Goal: Task Accomplishment & Management: Manage account settings

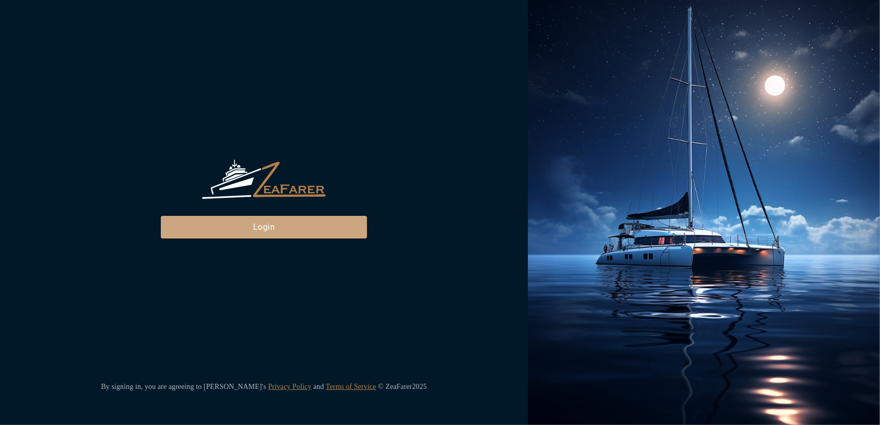
click at [311, 228] on button "Login" at bounding box center [264, 227] width 206 height 23
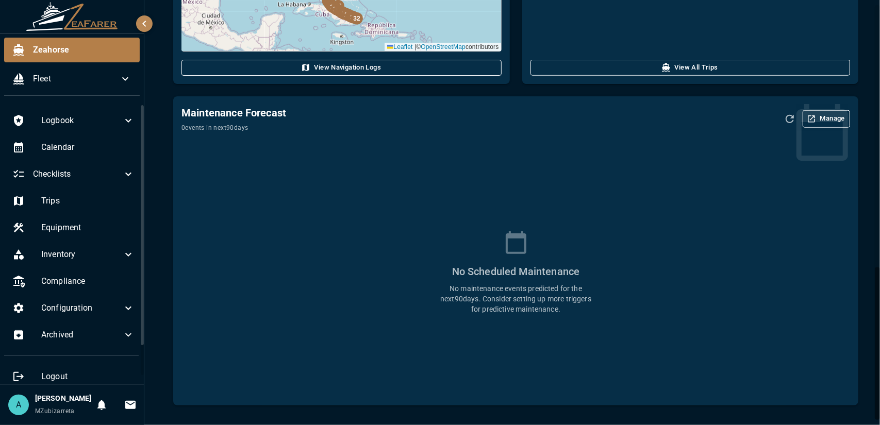
scroll to position [730, 0]
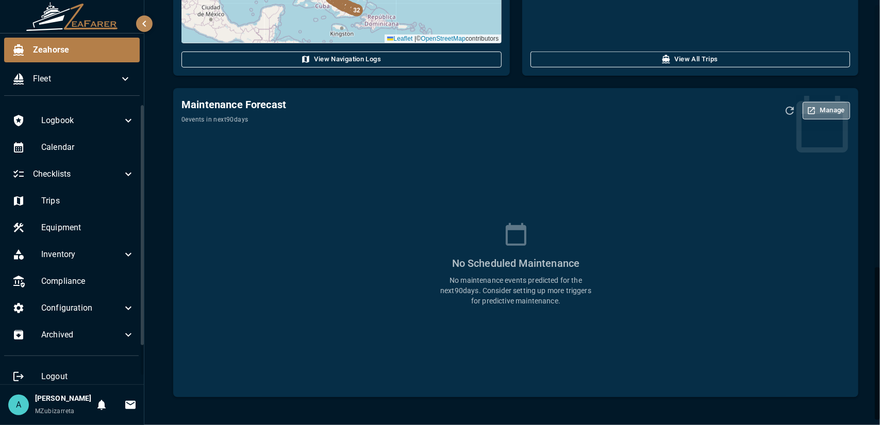
click at [821, 114] on button "Manage" at bounding box center [826, 111] width 47 height 18
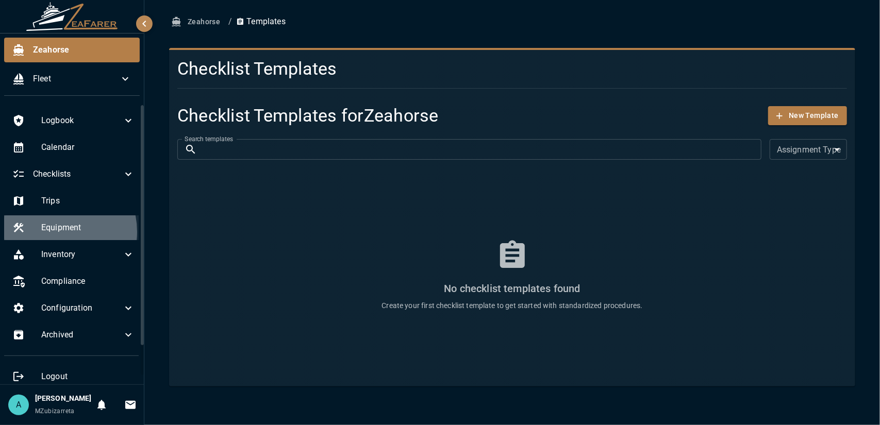
click at [53, 232] on span "Equipment" at bounding box center [87, 228] width 93 height 12
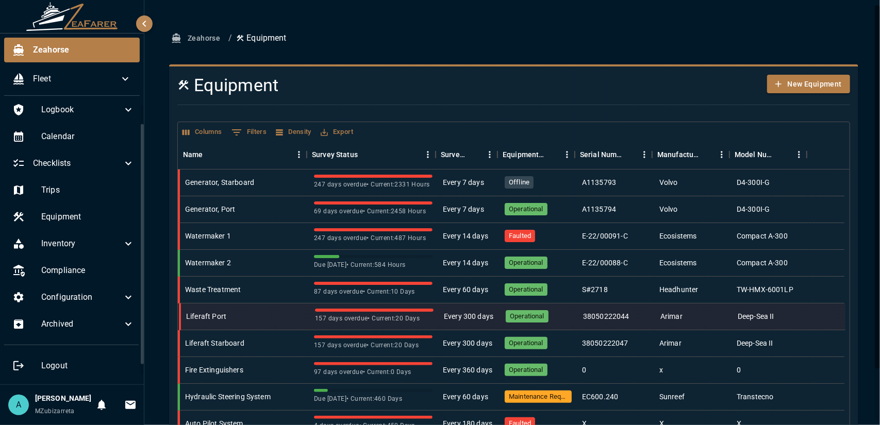
scroll to position [60, 0]
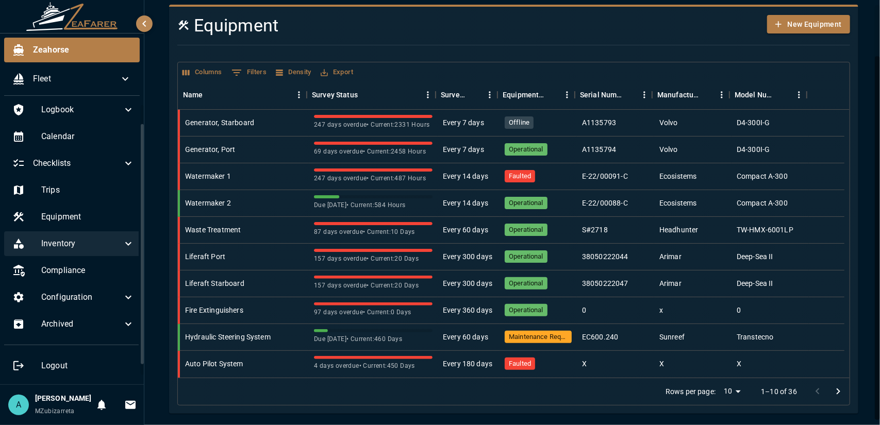
click at [68, 242] on div "Inventory" at bounding box center [73, 244] width 139 height 25
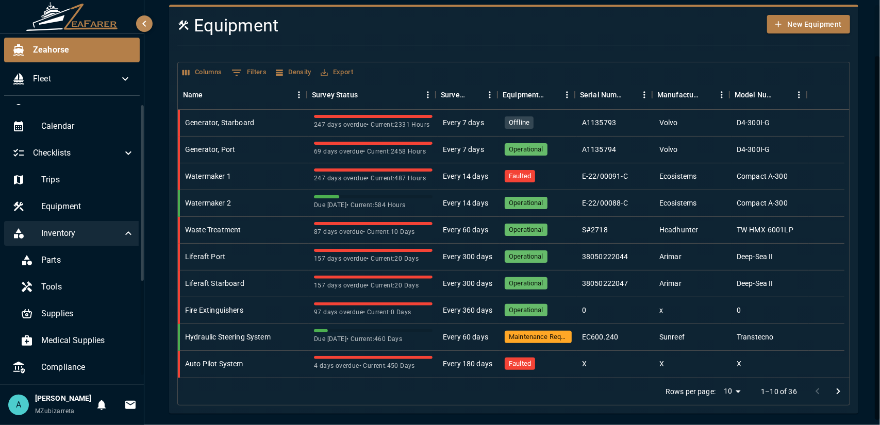
scroll to position [0, 0]
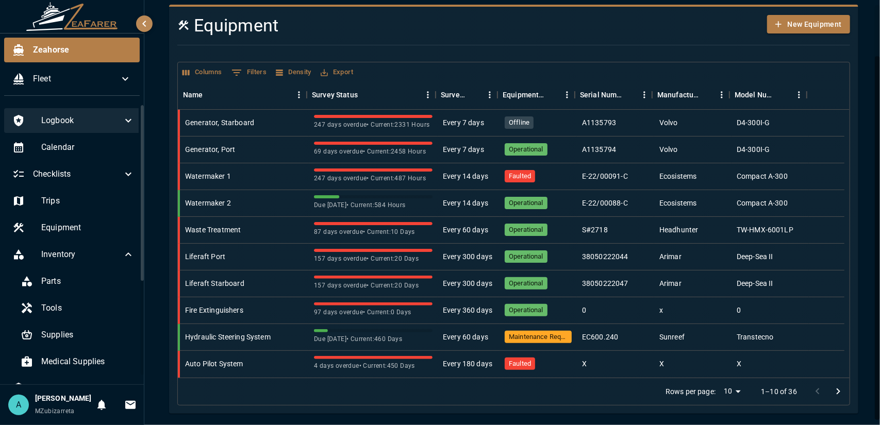
click at [74, 123] on span "Logbook" at bounding box center [81, 120] width 81 height 12
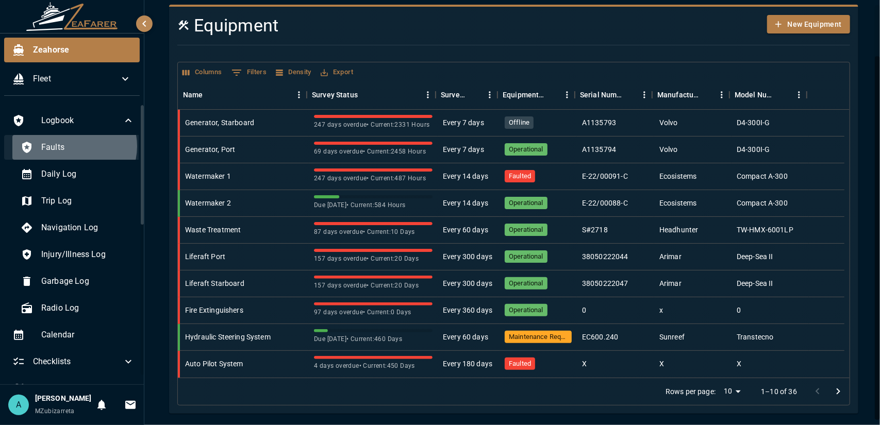
click at [73, 146] on span "Faults" at bounding box center [87, 147] width 93 height 12
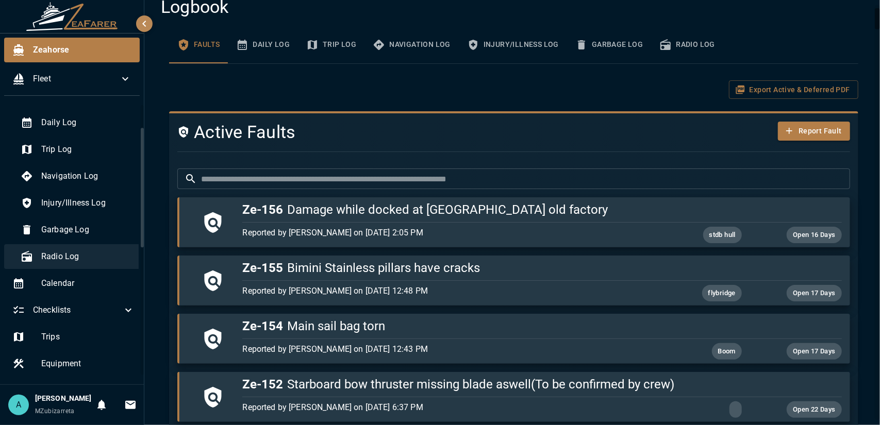
scroll to position [103, 0]
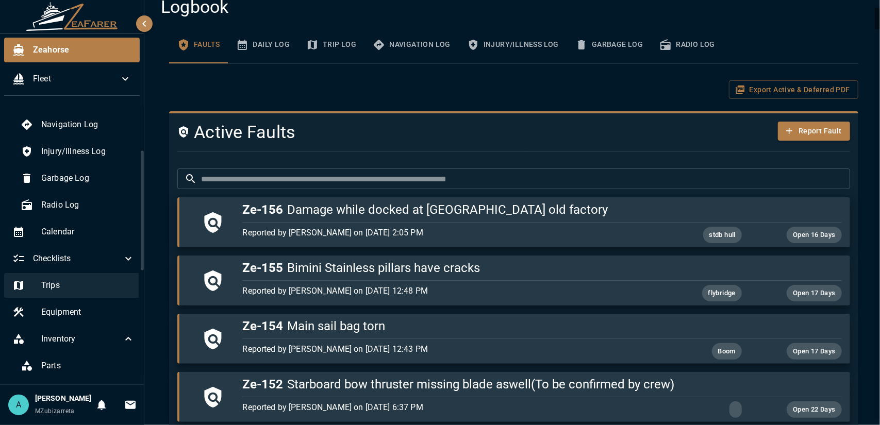
click at [81, 287] on span "Trips" at bounding box center [87, 286] width 93 height 12
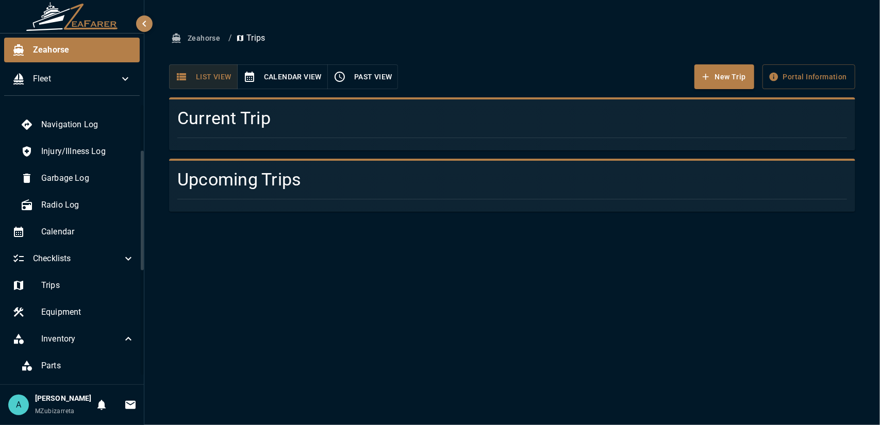
click at [298, 76] on button "Calendar View" at bounding box center [282, 76] width 91 height 25
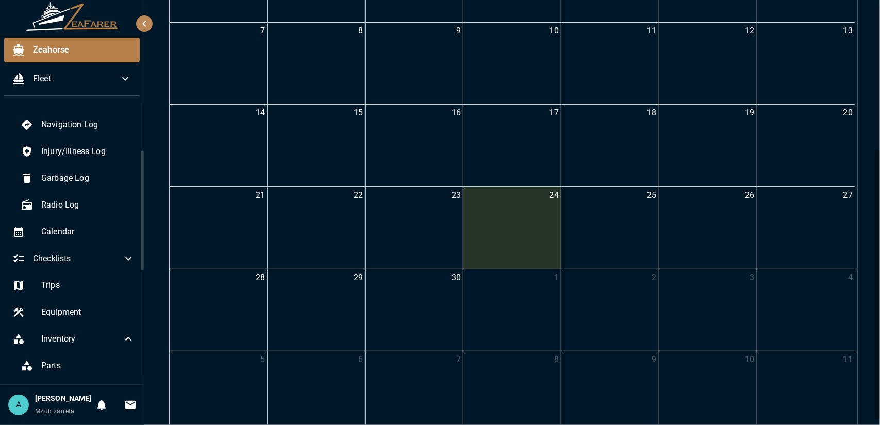
scroll to position [226, 0]
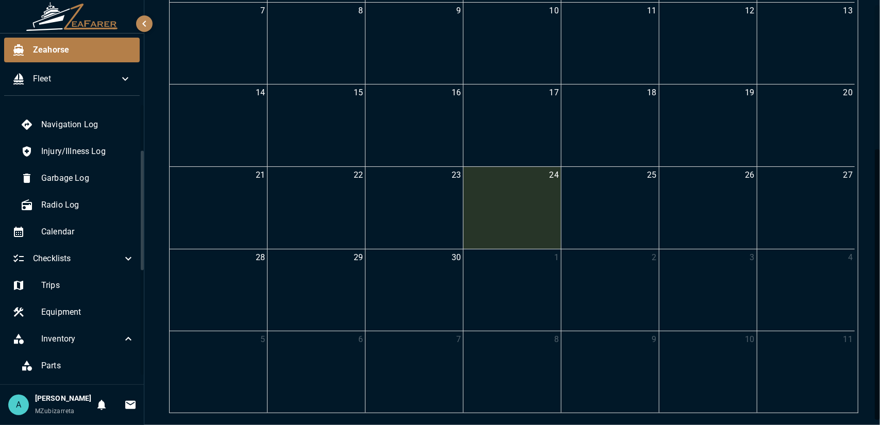
click at [377, 220] on div "23" at bounding box center [414, 208] width 97 height 82
click at [309, 203] on div "22" at bounding box center [316, 208] width 97 height 82
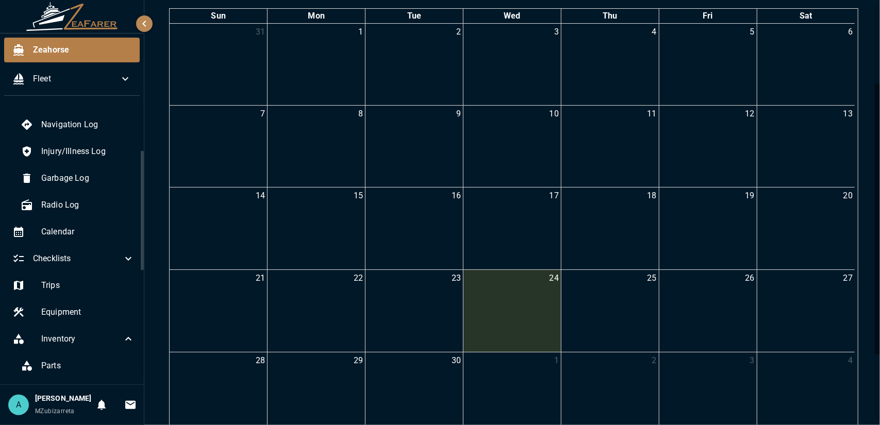
click at [315, 231] on div "15" at bounding box center [316, 229] width 97 height 82
click at [404, 227] on div "16" at bounding box center [414, 229] width 97 height 82
click at [496, 221] on div "17" at bounding box center [512, 229] width 97 height 82
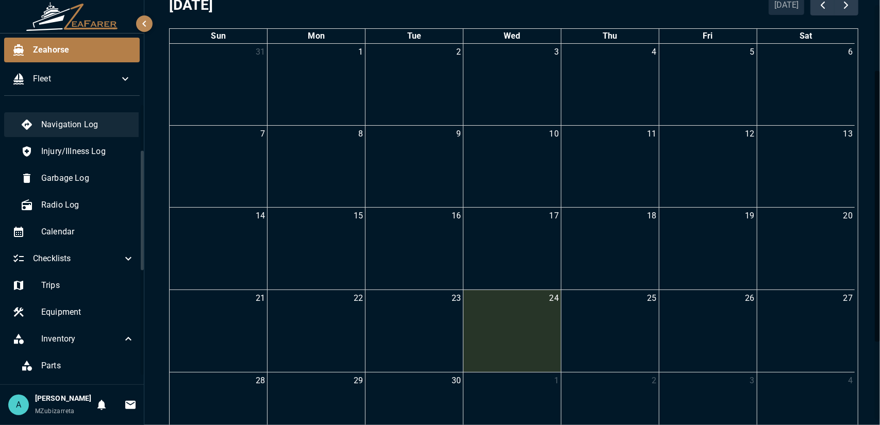
scroll to position [0, 0]
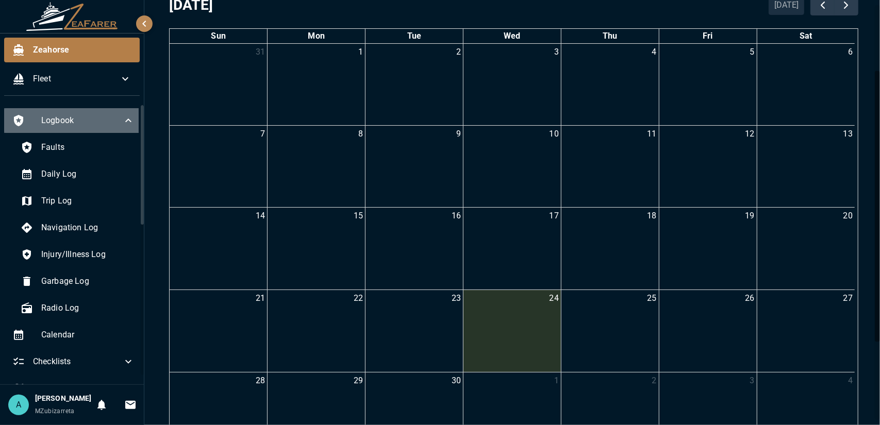
click at [76, 121] on span "Logbook" at bounding box center [81, 120] width 81 height 12
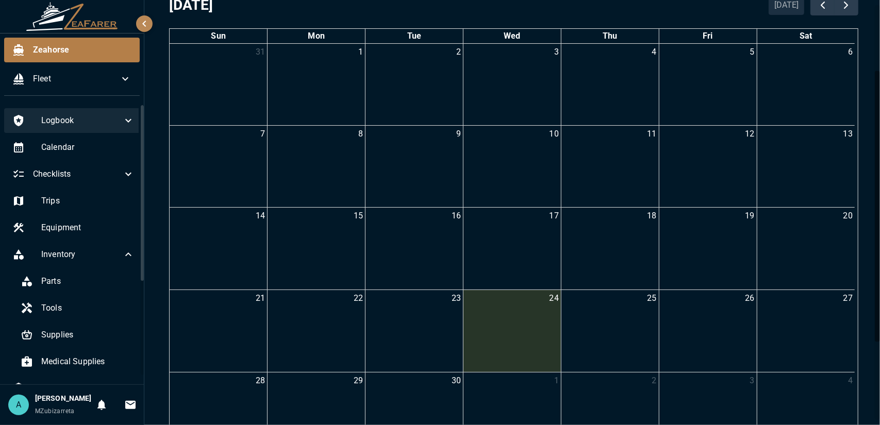
click at [83, 123] on span "Logbook" at bounding box center [81, 120] width 81 height 12
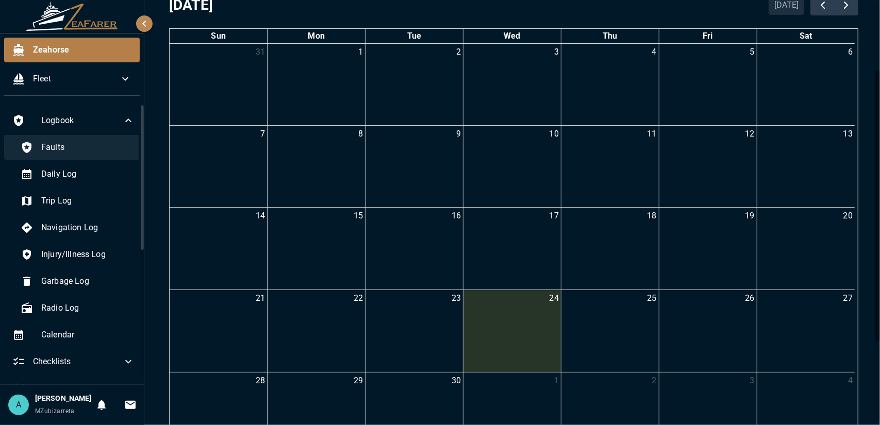
click at [79, 154] on div "Faults" at bounding box center [77, 147] width 130 height 25
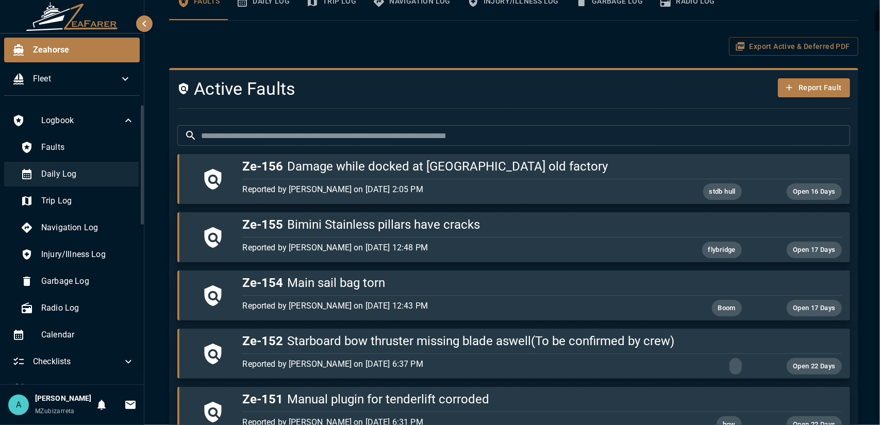
click at [79, 178] on span "Daily Log" at bounding box center [87, 174] width 93 height 12
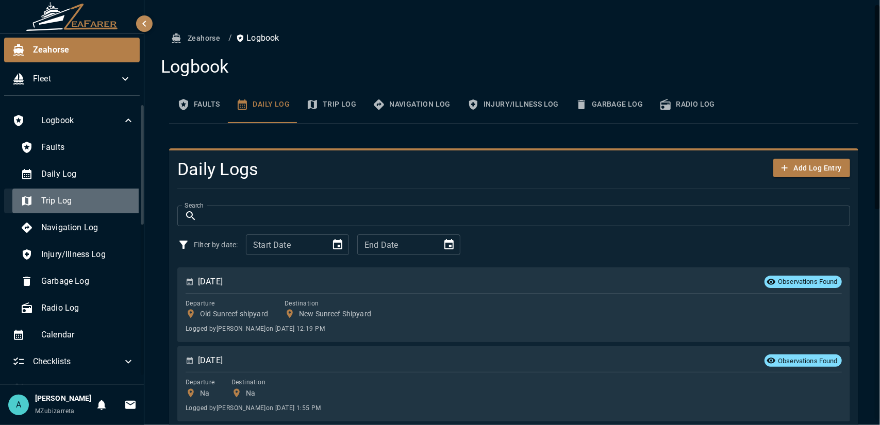
click at [84, 192] on div "Trip Log" at bounding box center [77, 201] width 130 height 25
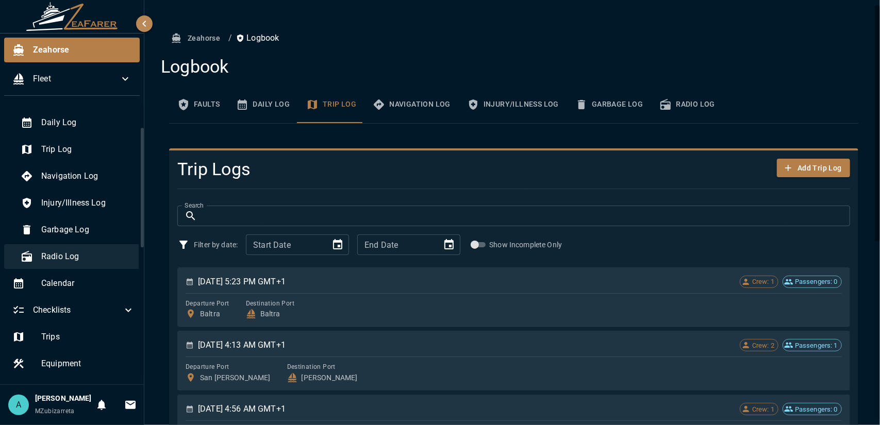
scroll to position [103, 0]
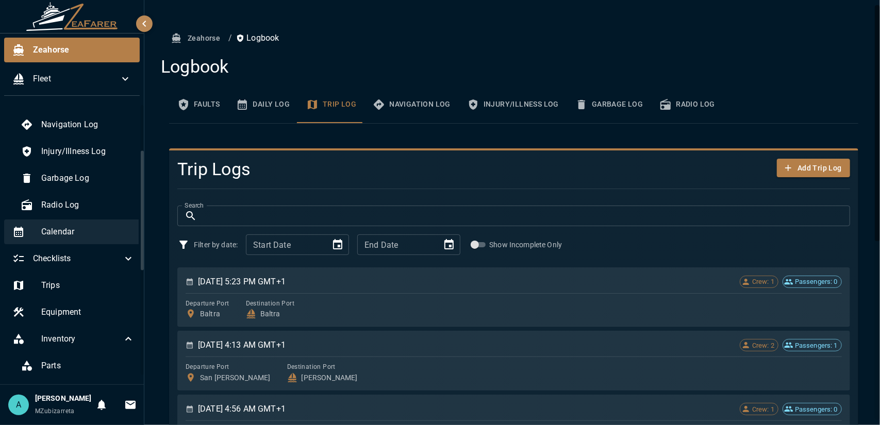
click at [92, 228] on span "Calendar" at bounding box center [87, 232] width 93 height 12
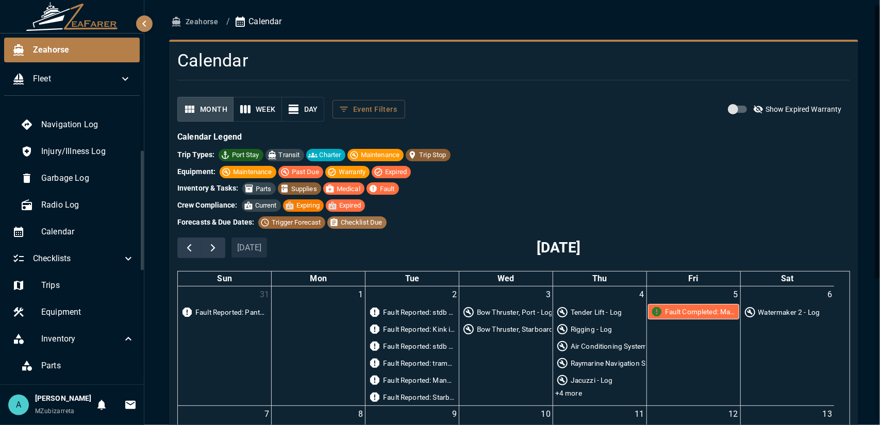
click at [259, 111] on button "Week" at bounding box center [257, 109] width 49 height 25
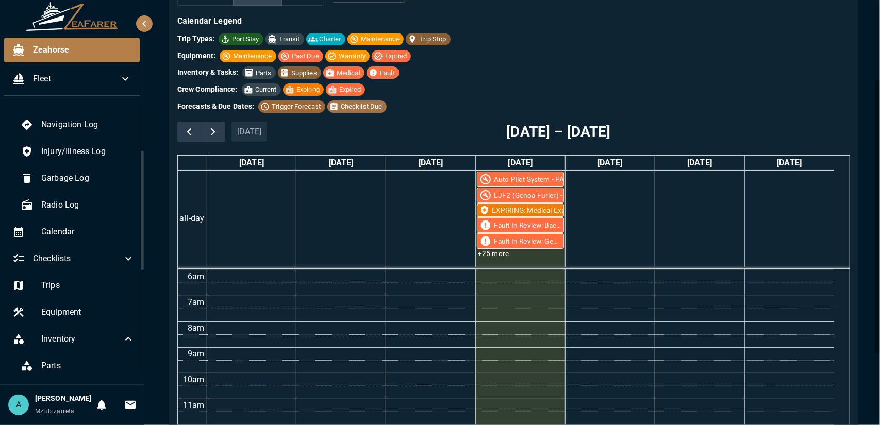
scroll to position [13, 0]
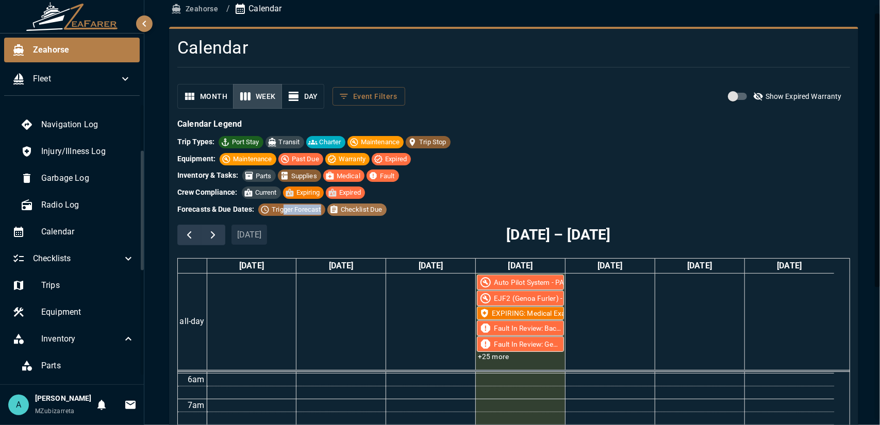
drag, startPoint x: 285, startPoint y: 212, endPoint x: 334, endPoint y: 212, distance: 49.5
click at [327, 212] on div "Trigger Forecast Checklist Due" at bounding box center [322, 210] width 128 height 12
drag, startPoint x: 362, startPoint y: 212, endPoint x: 379, endPoint y: 212, distance: 17.0
click at [379, 212] on span "Checklist Due" at bounding box center [362, 210] width 50 height 10
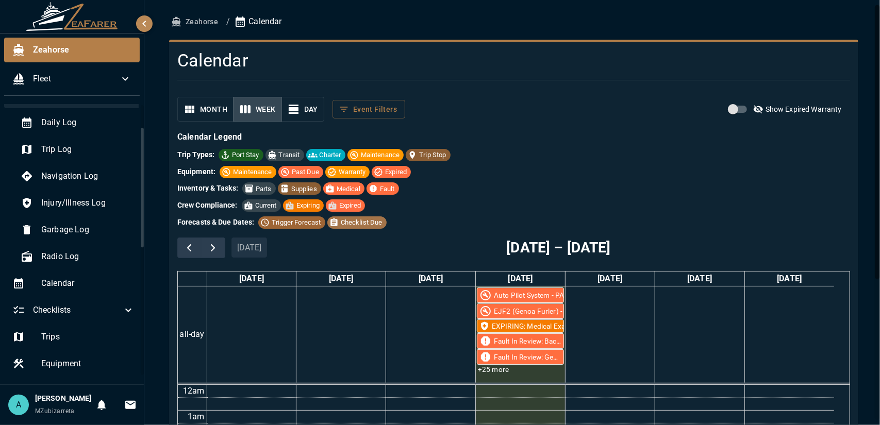
scroll to position [0, 0]
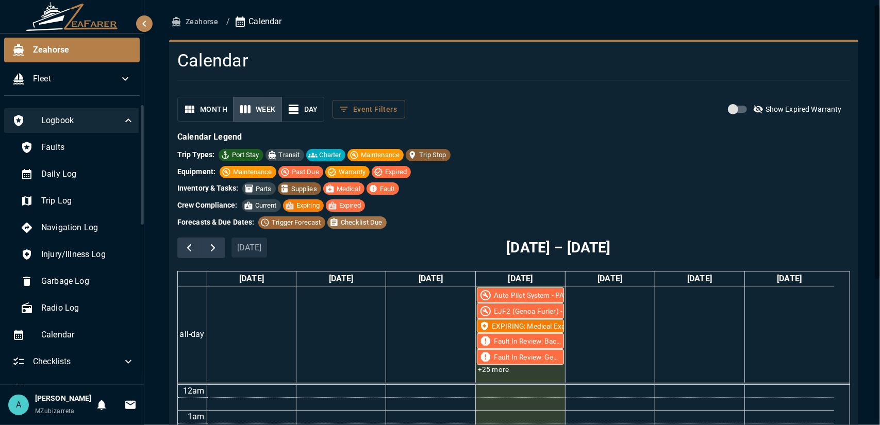
click at [51, 116] on span "Logbook" at bounding box center [81, 120] width 81 height 12
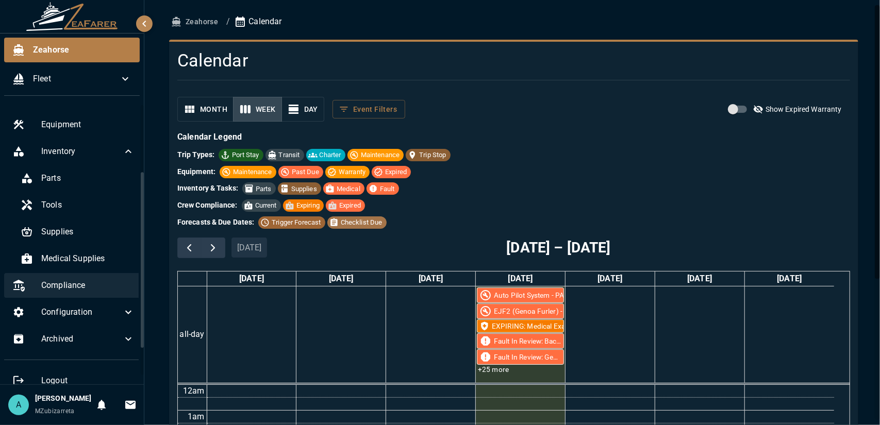
scroll to position [128, 0]
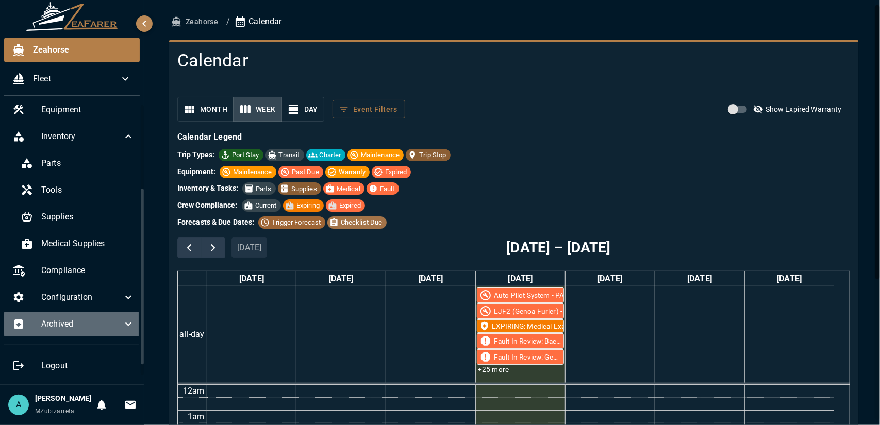
click at [97, 318] on span "Archived" at bounding box center [81, 324] width 81 height 12
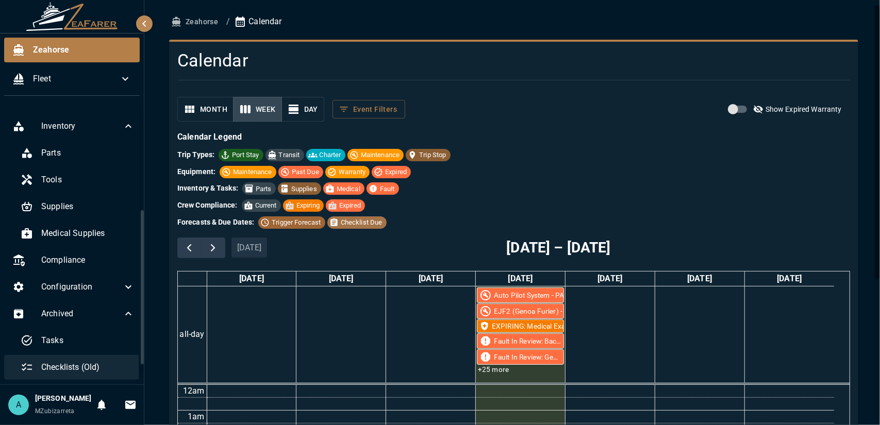
scroll to position [184, 0]
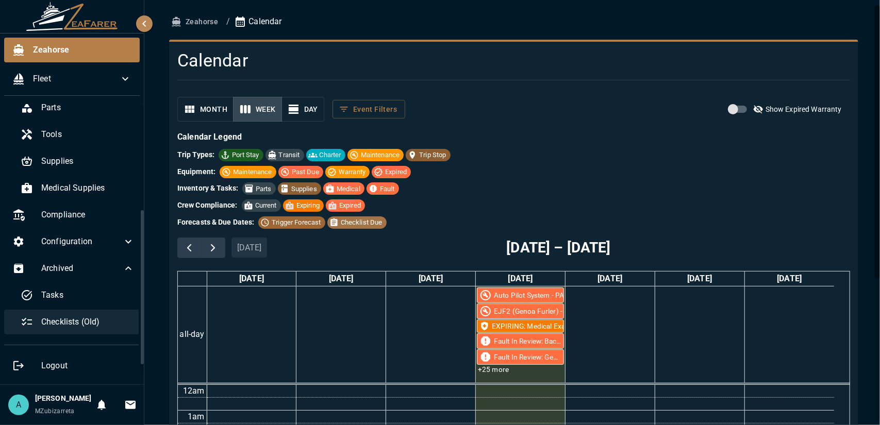
click at [105, 316] on span "Checklists (Old)" at bounding box center [87, 322] width 93 height 12
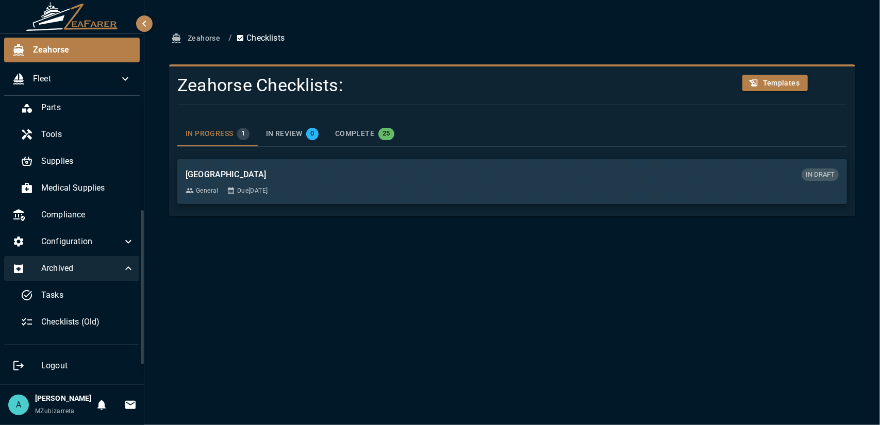
click at [123, 262] on icon at bounding box center [128, 268] width 12 height 12
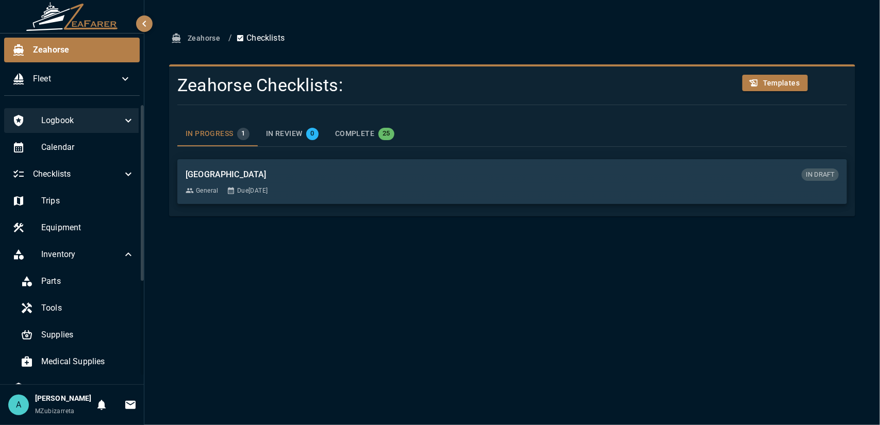
click at [64, 117] on span "Logbook" at bounding box center [81, 120] width 81 height 12
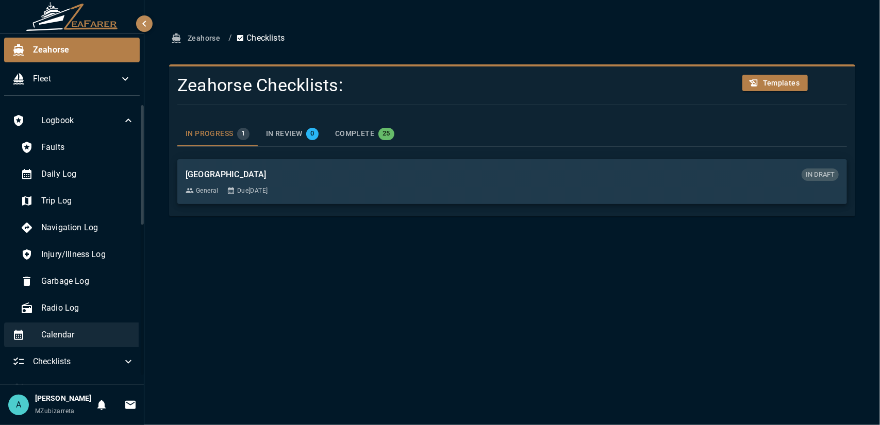
scroll to position [52, 0]
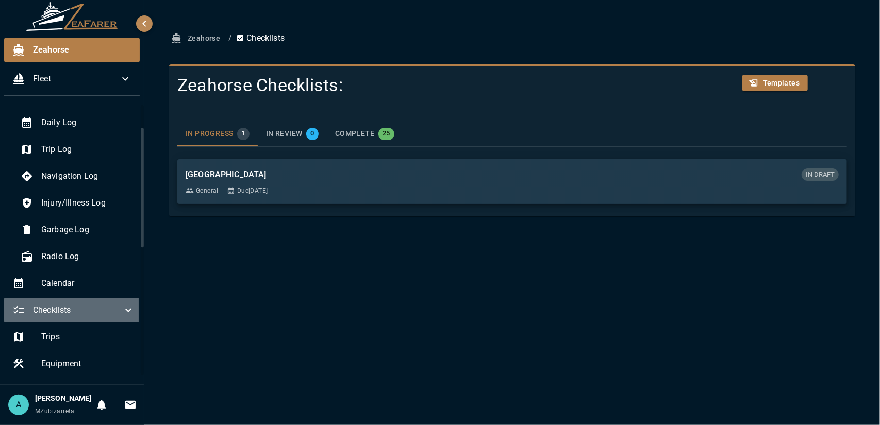
click at [124, 307] on icon at bounding box center [128, 310] width 12 height 12
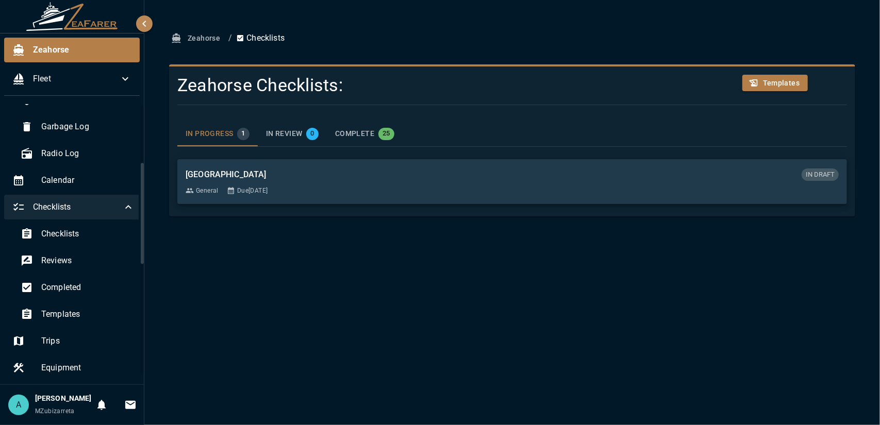
scroll to position [206, 0]
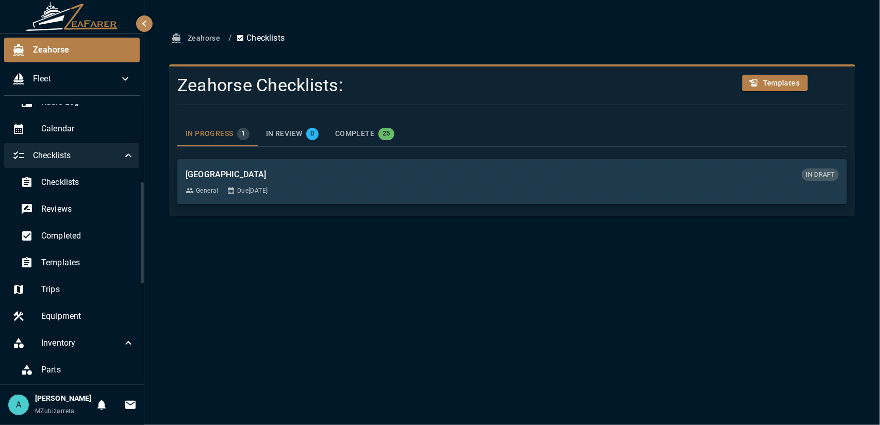
click at [71, 154] on span "Checklists" at bounding box center [77, 156] width 89 height 12
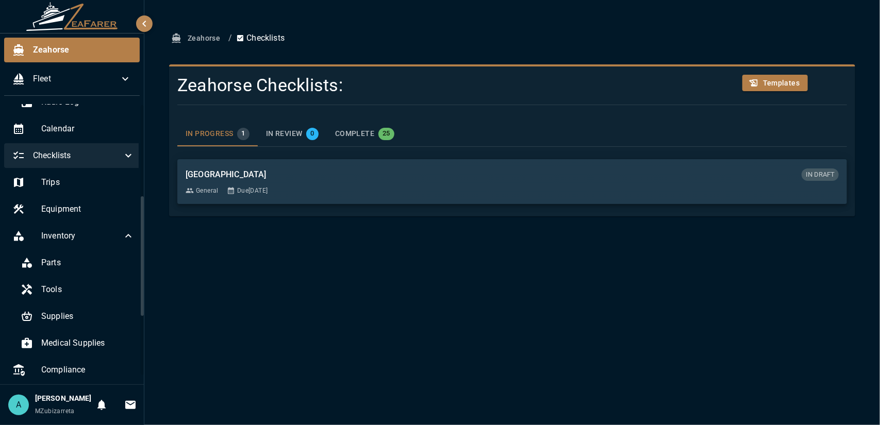
click at [59, 154] on span "Checklists" at bounding box center [77, 156] width 89 height 12
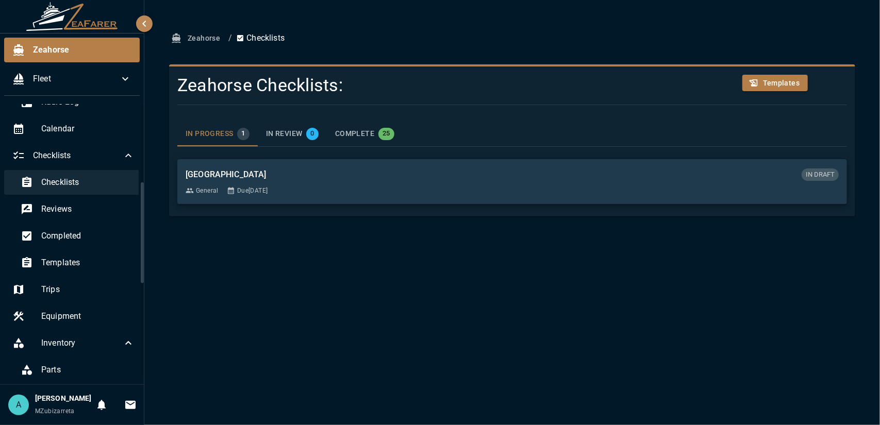
click at [62, 185] on span "Checklists" at bounding box center [87, 182] width 93 height 12
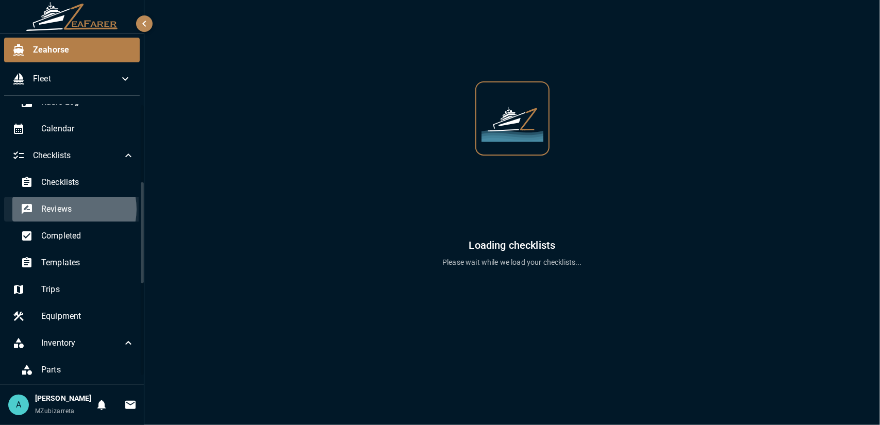
click at [67, 209] on span "Reviews" at bounding box center [87, 209] width 93 height 12
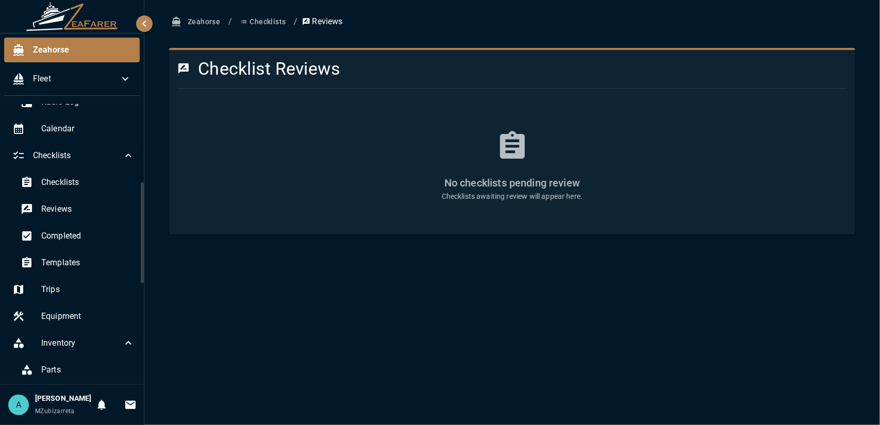
click at [68, 222] on div "Checklists Reviews Completed Templates" at bounding box center [73, 223] width 139 height 107
click at [69, 227] on div "Completed" at bounding box center [77, 236] width 130 height 25
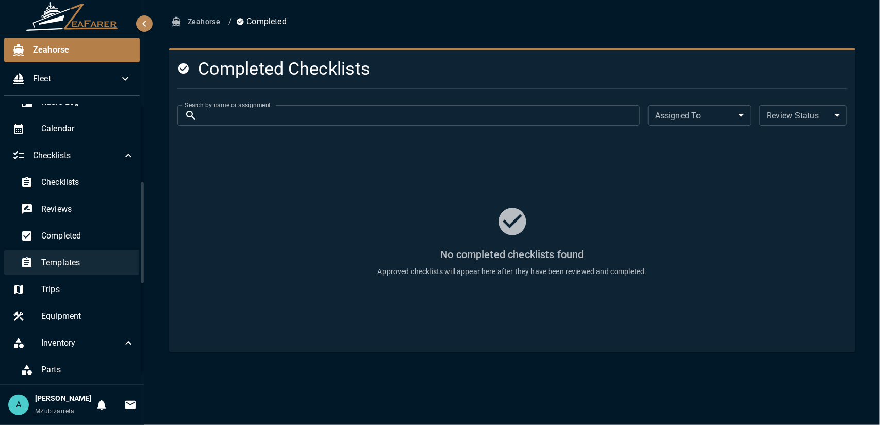
click at [90, 257] on span "Templates" at bounding box center [87, 263] width 93 height 12
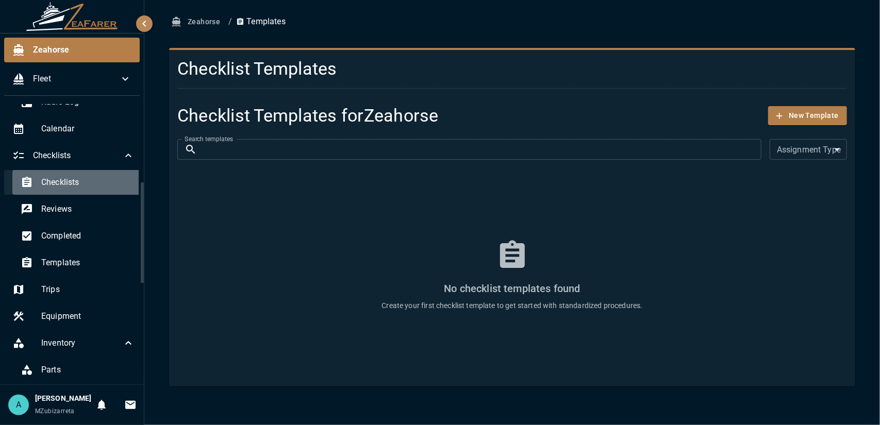
click at [85, 175] on div "Checklists" at bounding box center [77, 182] width 130 height 25
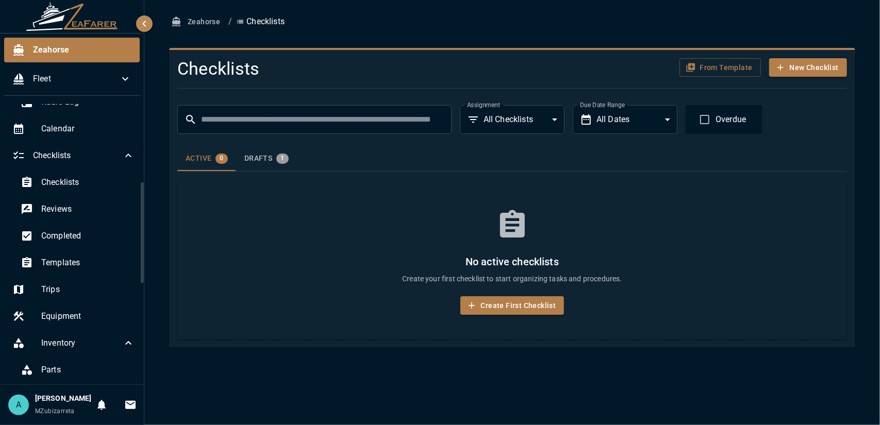
click at [525, 122] on body "Zeahorse Fleet Logbook Faults Daily Log Trip Log Navigation Log Injury/Illness …" at bounding box center [440, 212] width 880 height 425
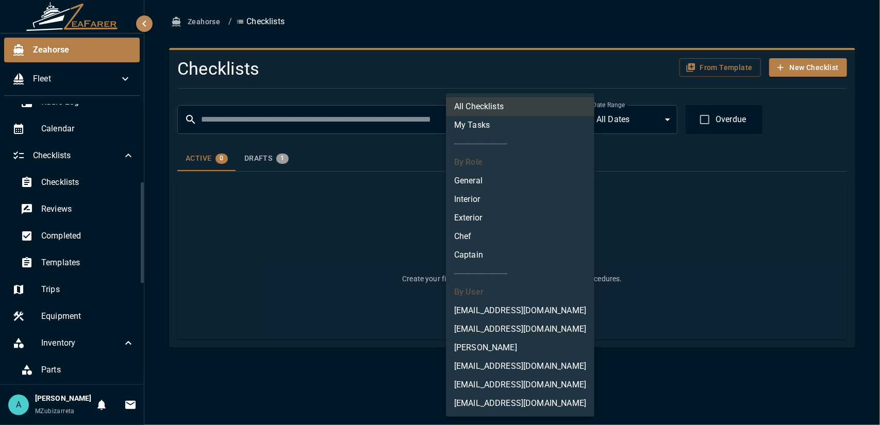
click at [621, 175] on div at bounding box center [440, 212] width 880 height 425
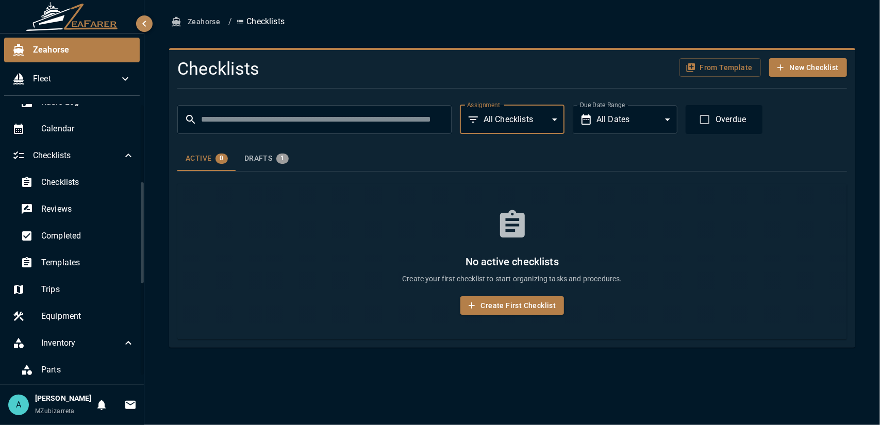
click at [269, 166] on button "Drafts 1" at bounding box center [266, 158] width 61 height 25
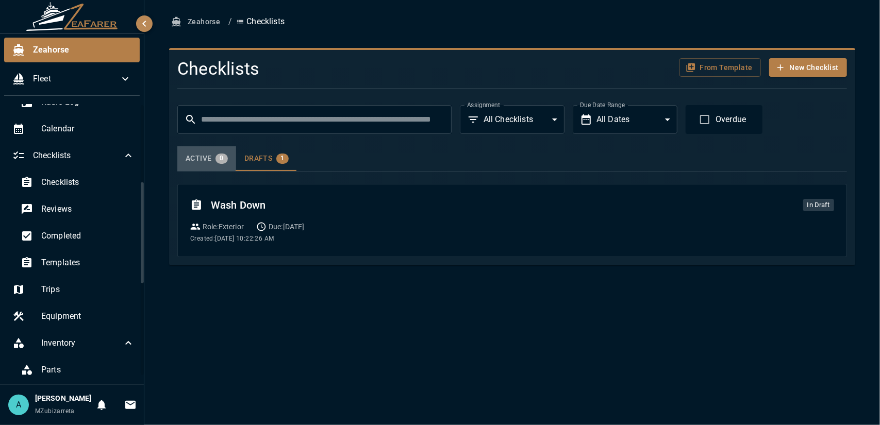
click at [210, 158] on div "Active 0" at bounding box center [207, 159] width 42 height 10
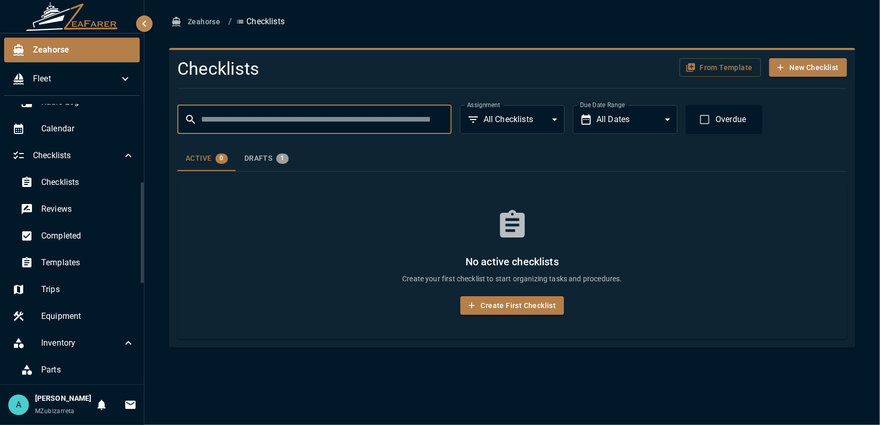
click at [317, 128] on input "text" at bounding box center [326, 119] width 251 height 29
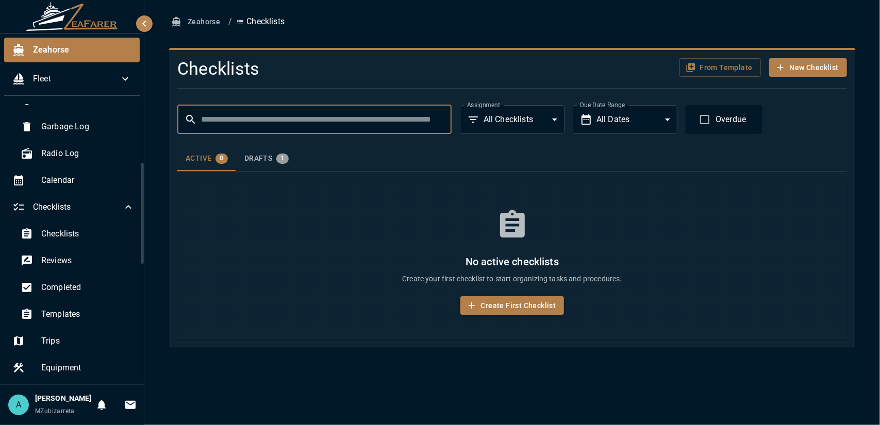
click at [474, 304] on icon "button" at bounding box center [472, 306] width 10 height 10
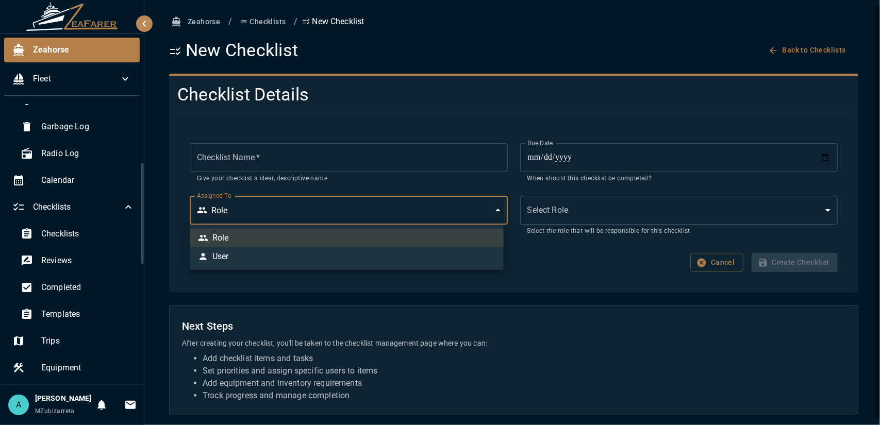
click at [275, 217] on body "**********" at bounding box center [440, 212] width 880 height 425
click at [284, 155] on div at bounding box center [440, 212] width 880 height 425
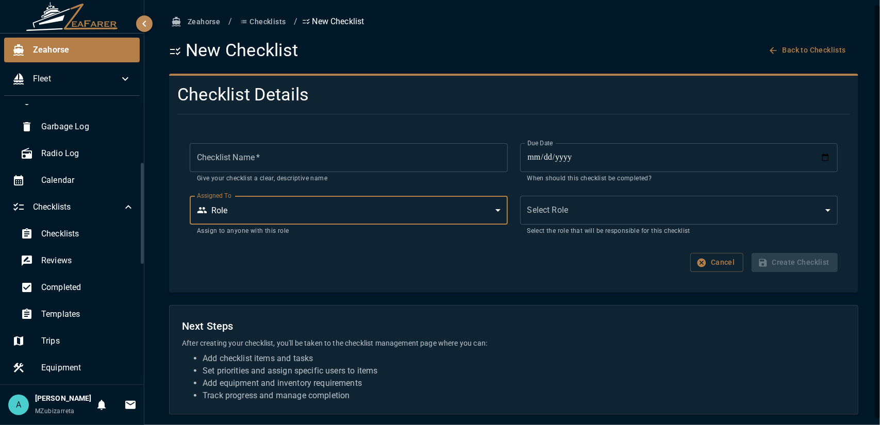
click at [276, 156] on input "Checklist Name   *" at bounding box center [349, 157] width 318 height 29
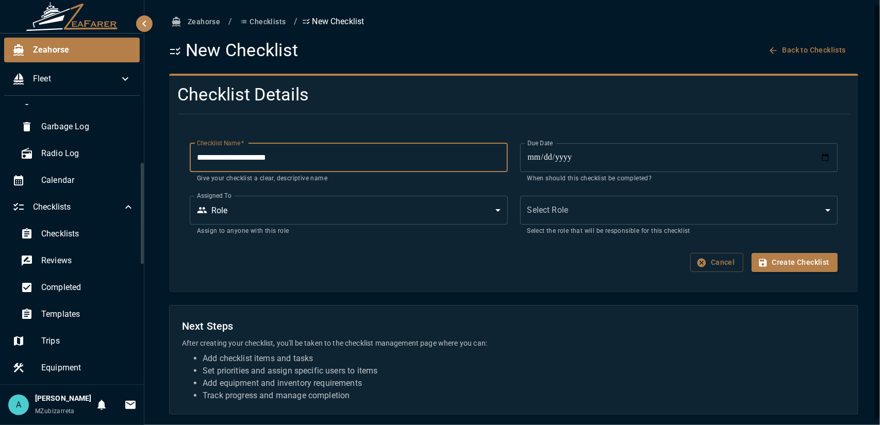
type input "**********"
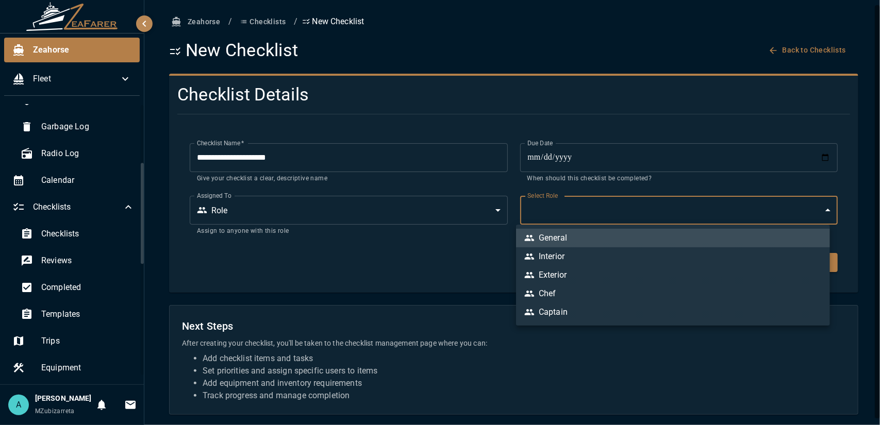
click at [564, 213] on body "**********" at bounding box center [440, 212] width 880 height 425
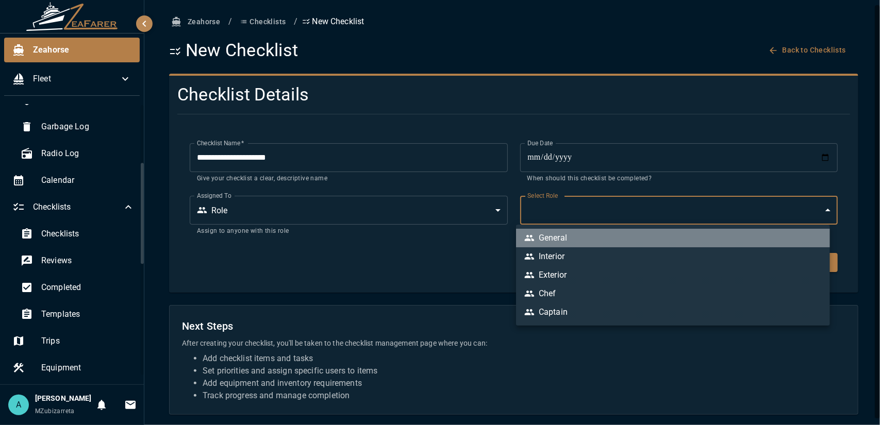
click at [565, 244] on div "General" at bounding box center [545, 238] width 43 height 12
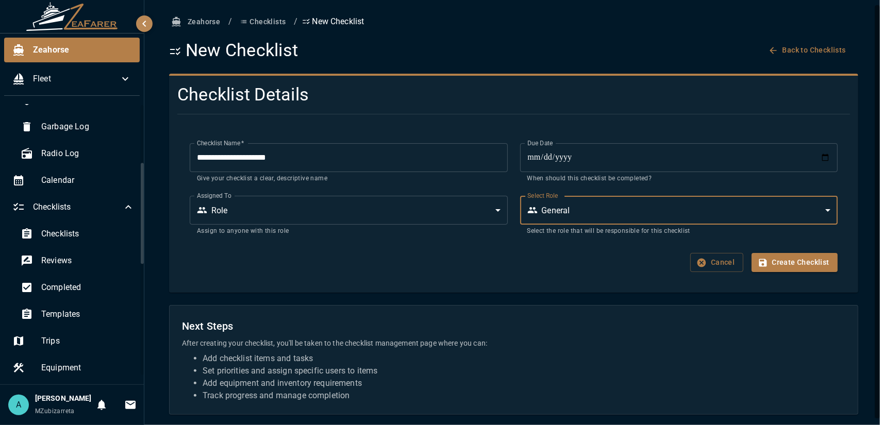
click at [586, 206] on body "**********" at bounding box center [440, 212] width 880 height 425
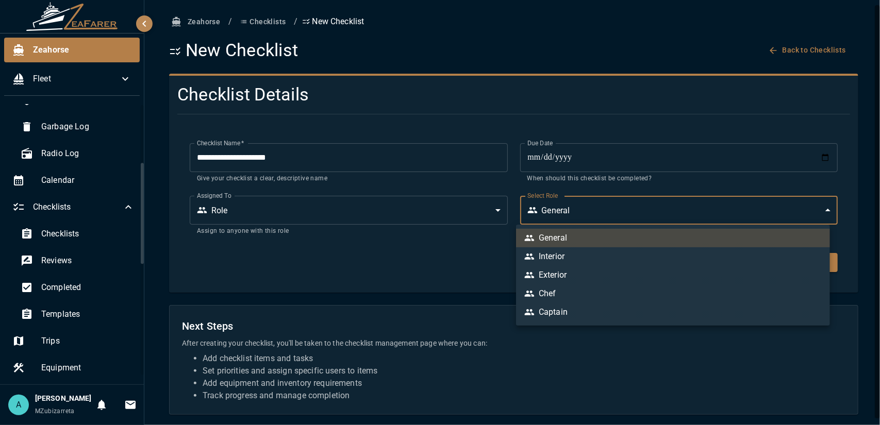
click at [577, 281] on li "Exterior" at bounding box center [673, 275] width 314 height 19
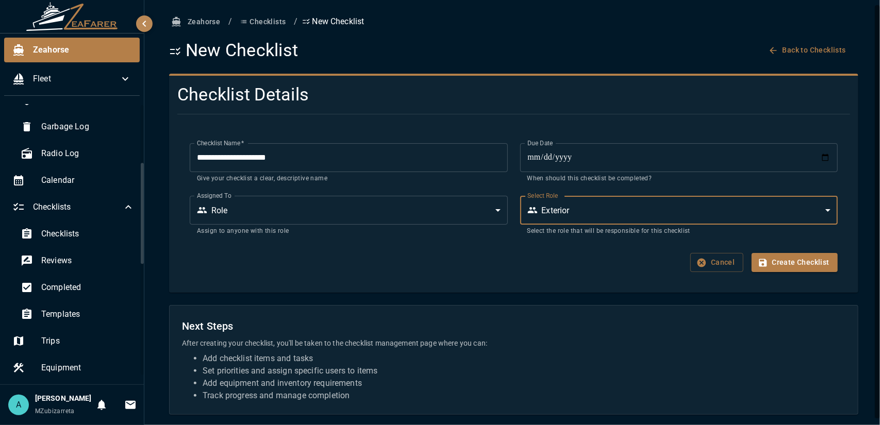
click at [595, 210] on body "**********" at bounding box center [440, 212] width 880 height 425
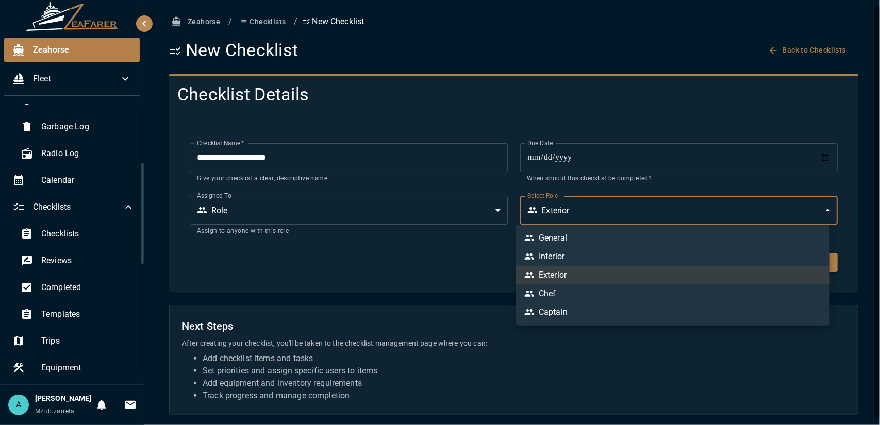
click at [589, 241] on li "General" at bounding box center [673, 238] width 314 height 19
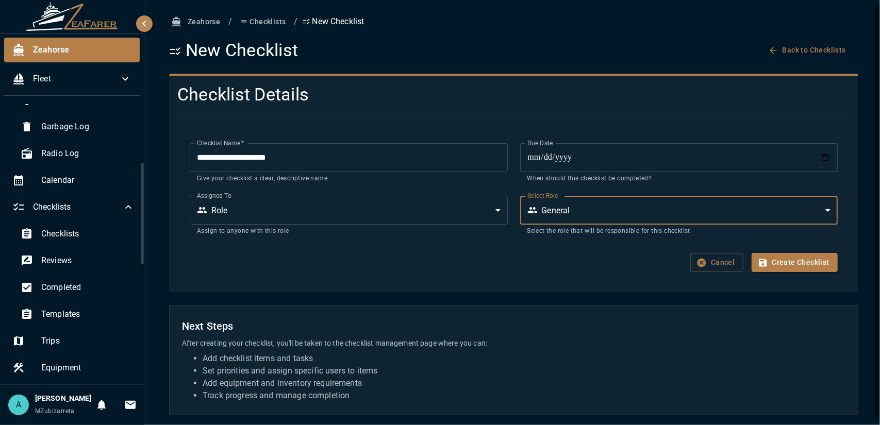
click at [601, 205] on body "**********" at bounding box center [440, 212] width 880 height 425
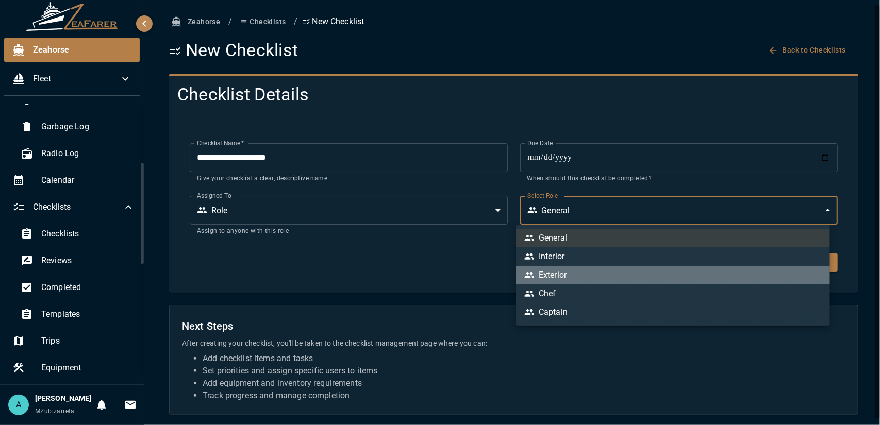
click at [584, 271] on li "Exterior" at bounding box center [673, 275] width 314 height 19
type input "*"
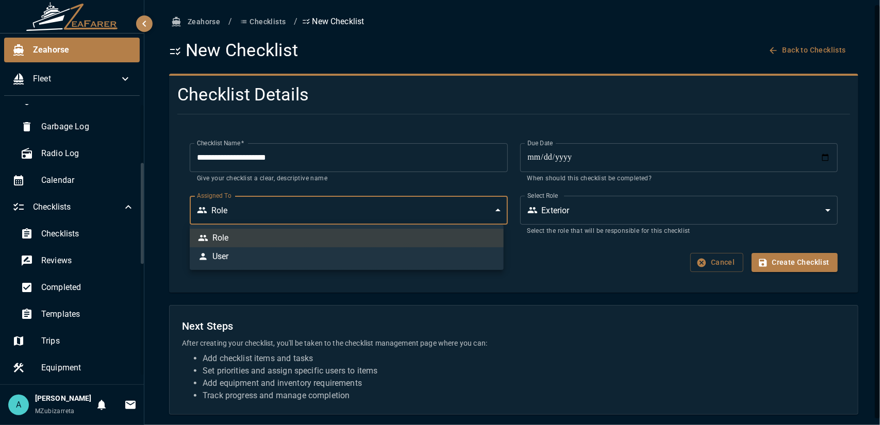
click at [353, 213] on body "**********" at bounding box center [440, 212] width 880 height 425
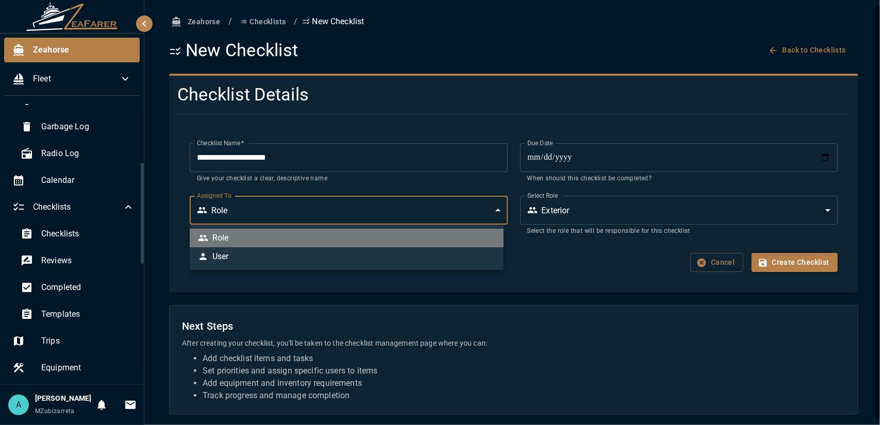
click at [359, 238] on li "Role" at bounding box center [347, 238] width 314 height 19
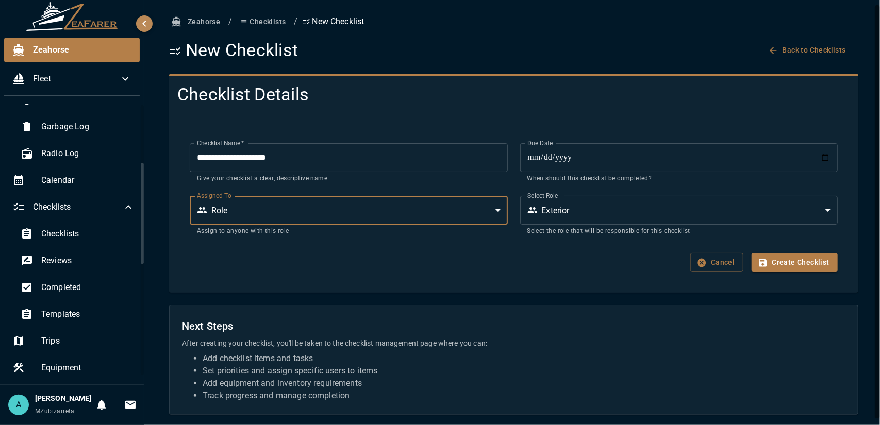
click at [758, 152] on input "**********" at bounding box center [679, 157] width 318 height 29
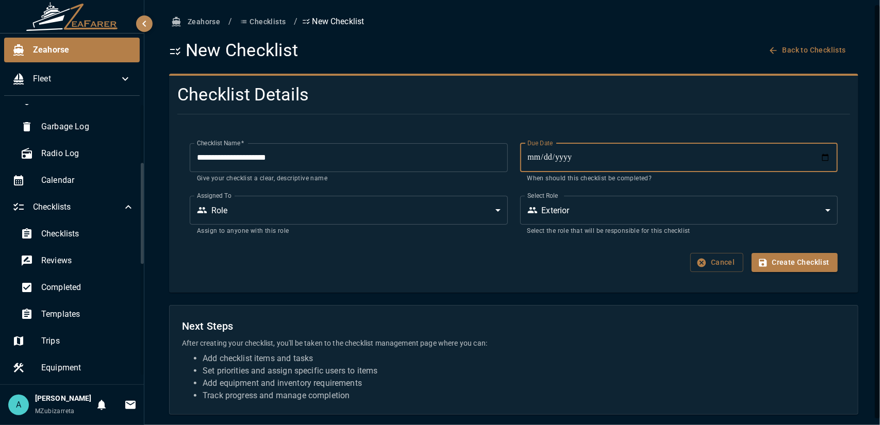
click at [818, 158] on input "**********" at bounding box center [679, 157] width 318 height 29
type input "**********"
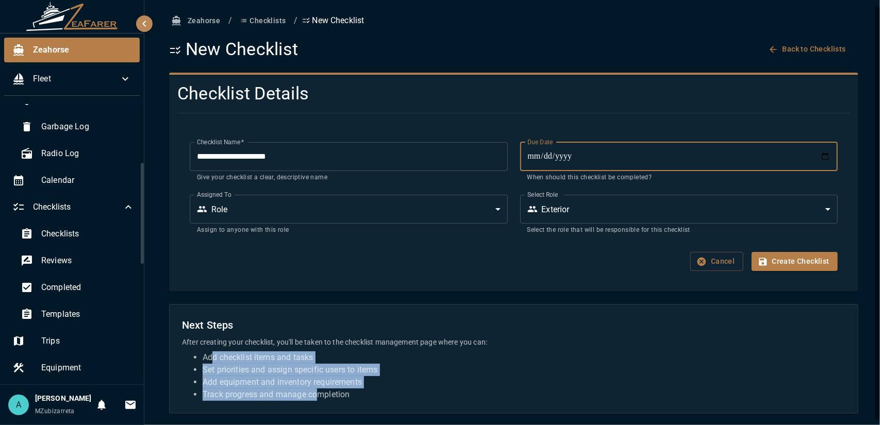
drag, startPoint x: 213, startPoint y: 354, endPoint x: 323, endPoint y: 395, distance: 116.7
click at [323, 395] on ul "Add checklist items and tasks Set priorities and assign specific users to items…" at bounding box center [514, 377] width 664 height 50
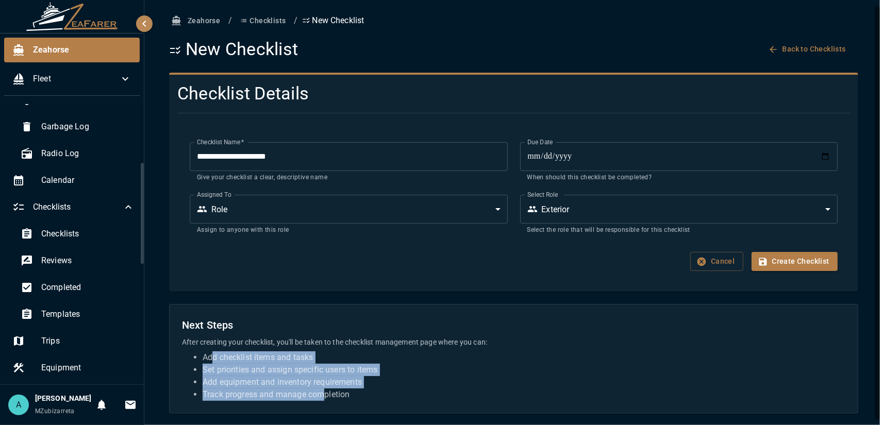
click at [325, 396] on li "Track progress and manage completion" at bounding box center [524, 395] width 643 height 12
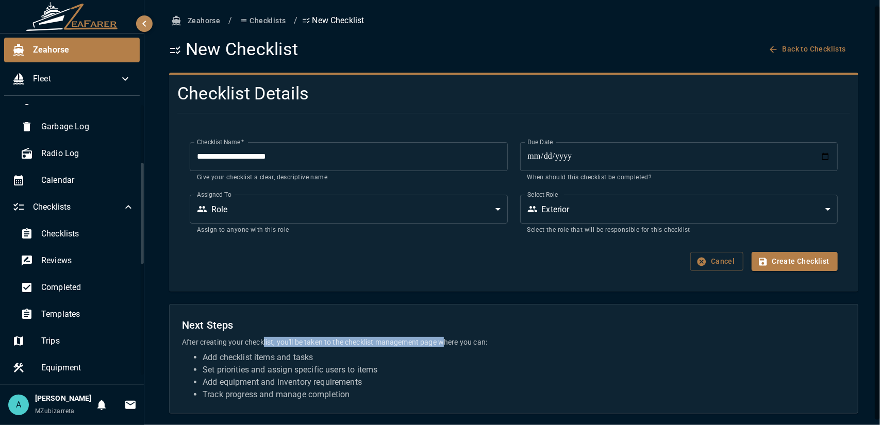
drag, startPoint x: 271, startPoint y: 340, endPoint x: 446, endPoint y: 345, distance: 174.9
click at [447, 345] on p "After creating your checklist, you'll be taken to the checklist management page…" at bounding box center [514, 342] width 664 height 10
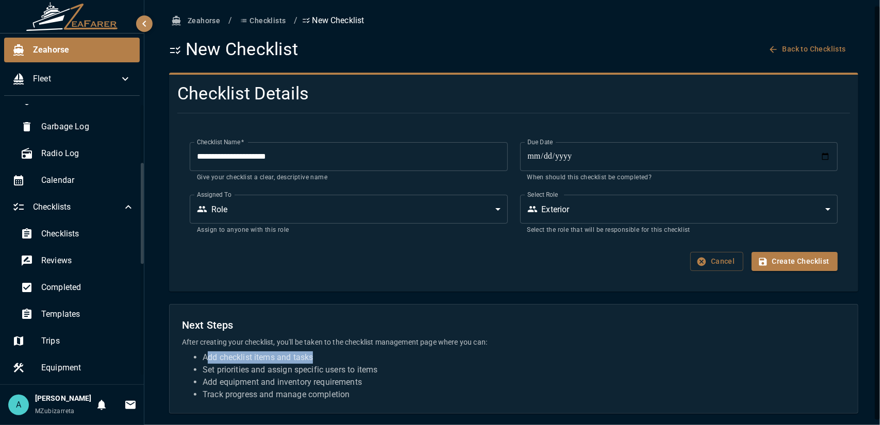
drag, startPoint x: 228, startPoint y: 357, endPoint x: 324, endPoint y: 357, distance: 96.4
click at [324, 357] on li "Add checklist items and tasks" at bounding box center [524, 358] width 643 height 12
drag, startPoint x: 206, startPoint y: 372, endPoint x: 363, endPoint y: 372, distance: 156.8
click at [362, 372] on li "Set priorities and assign specific users to items" at bounding box center [524, 370] width 643 height 12
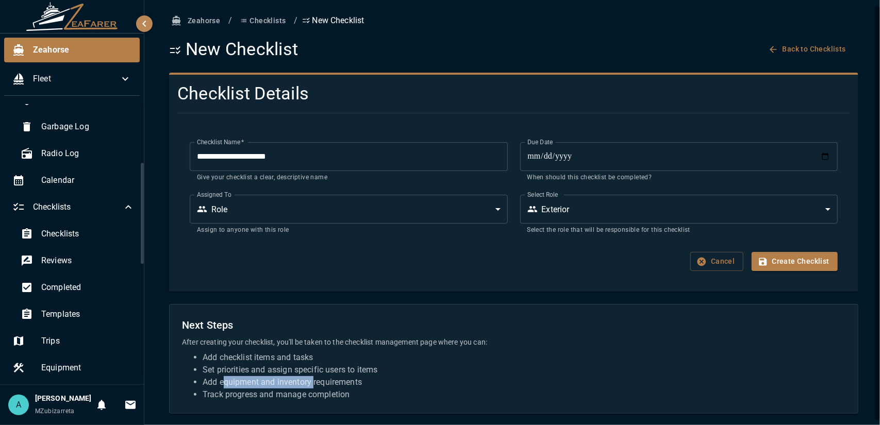
drag, startPoint x: 239, startPoint y: 381, endPoint x: 321, endPoint y: 383, distance: 82.0
click at [321, 383] on li "Add equipment and inventory requirements" at bounding box center [524, 382] width 643 height 12
drag, startPoint x: 232, startPoint y: 396, endPoint x: 466, endPoint y: 386, distance: 234.3
click at [368, 393] on li "Track progress and manage completion" at bounding box center [524, 395] width 643 height 12
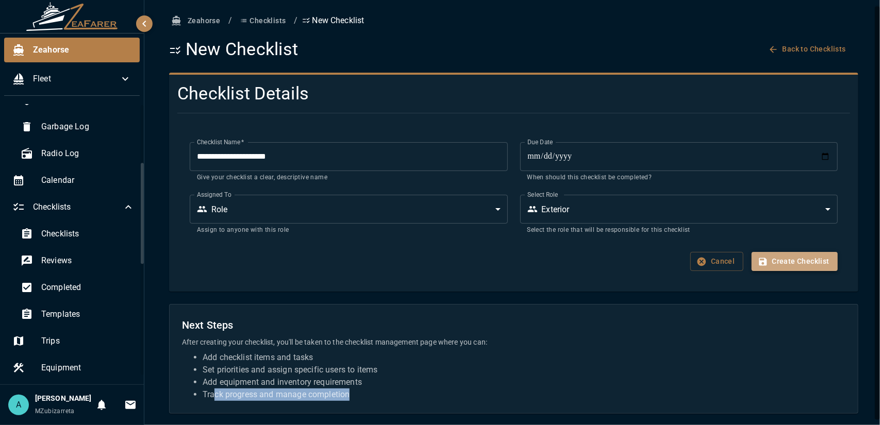
click at [798, 264] on button "Create Checklist" at bounding box center [795, 261] width 86 height 19
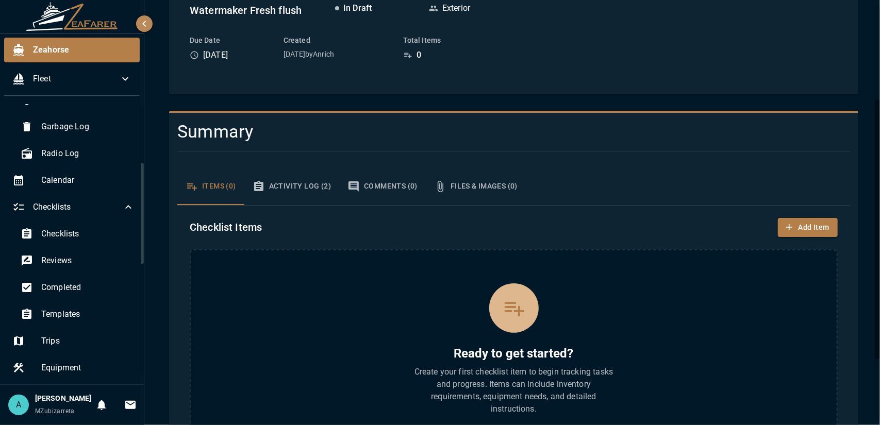
scroll to position [206, 0]
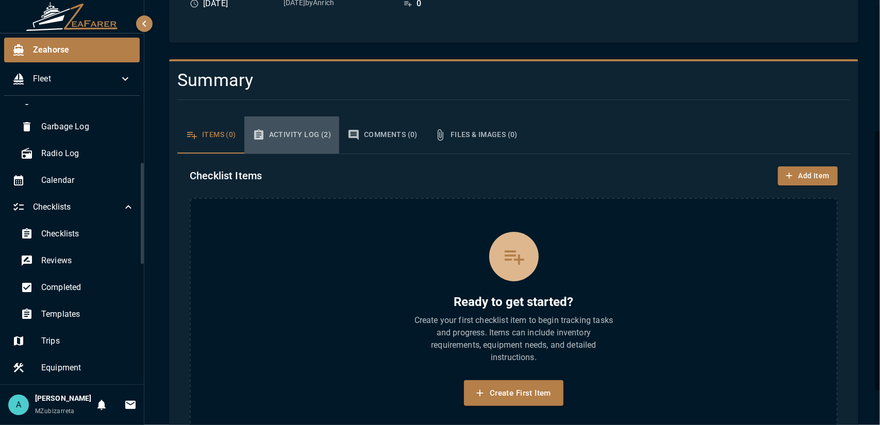
click at [281, 137] on button "Activity Log (2)" at bounding box center [291, 135] width 95 height 37
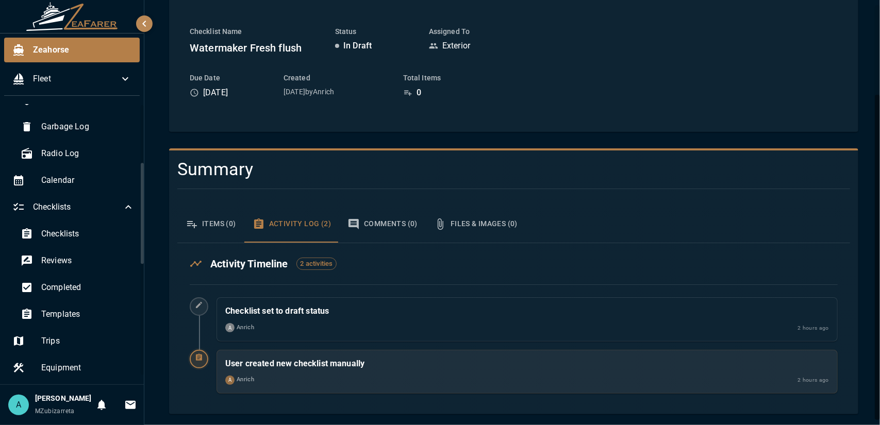
click at [228, 225] on button "Items (0)" at bounding box center [210, 224] width 67 height 37
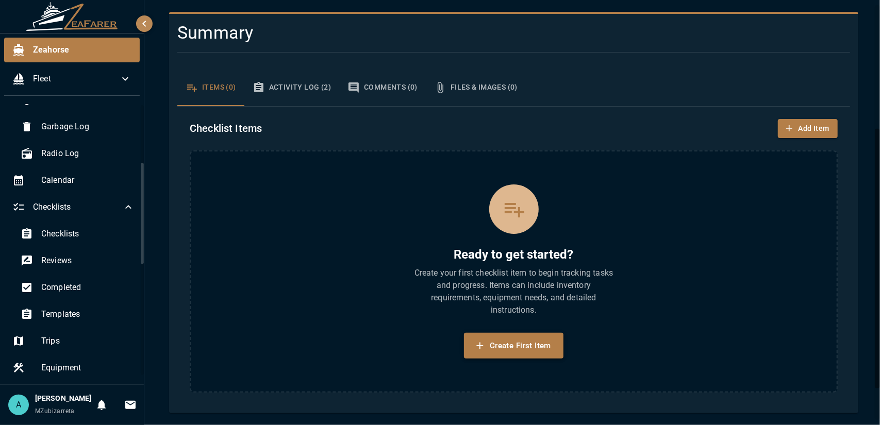
scroll to position [0, 0]
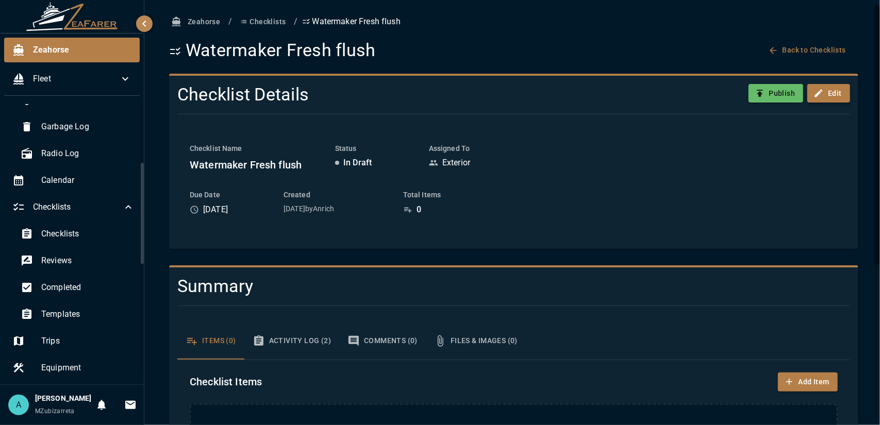
click at [814, 97] on icon "button" at bounding box center [819, 93] width 10 height 10
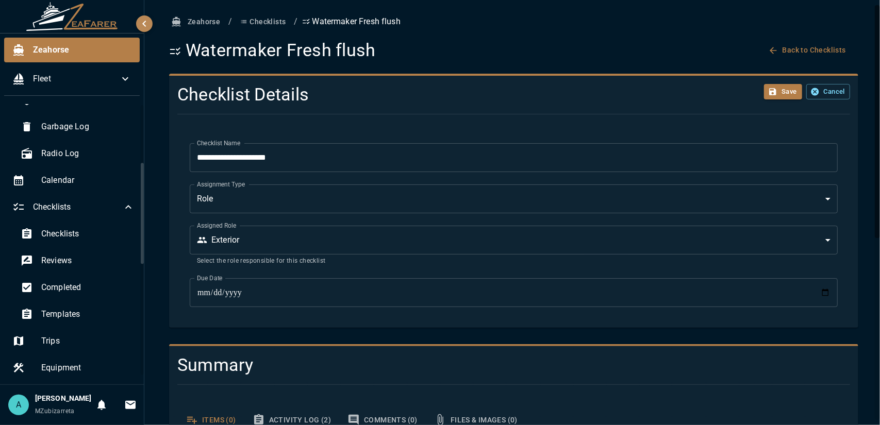
click at [793, 155] on input "**********" at bounding box center [514, 157] width 648 height 29
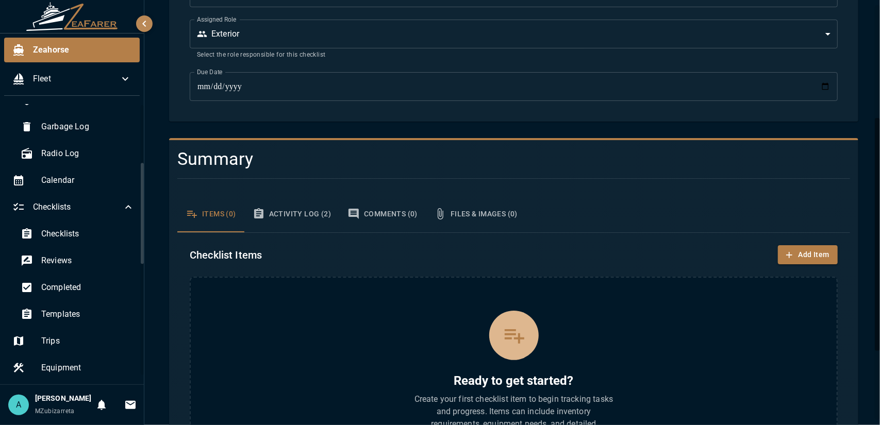
click at [280, 215] on button "Activity Log (2)" at bounding box center [291, 213] width 95 height 37
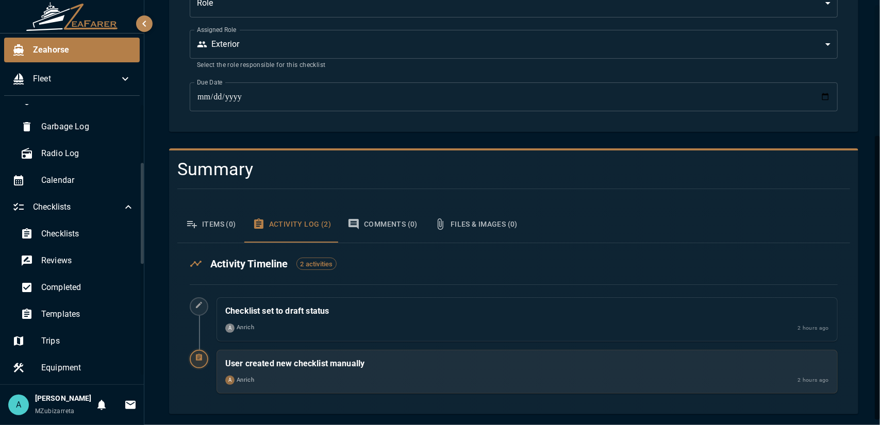
click at [380, 224] on button "Comments (0)" at bounding box center [382, 224] width 87 height 37
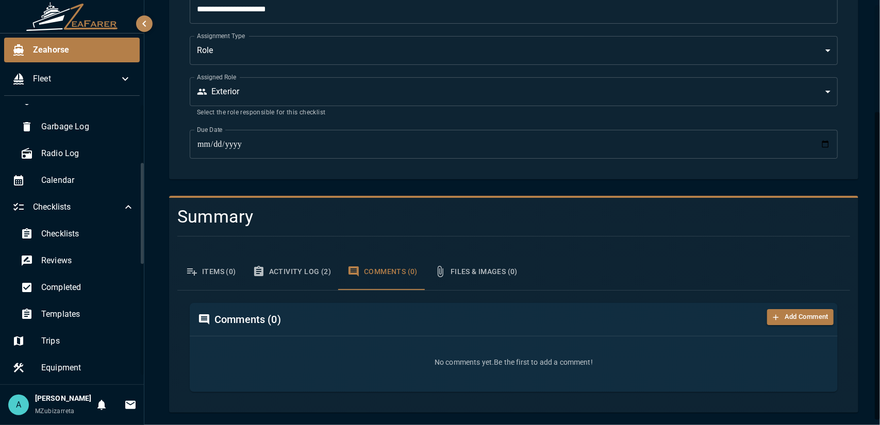
scroll to position [147, 0]
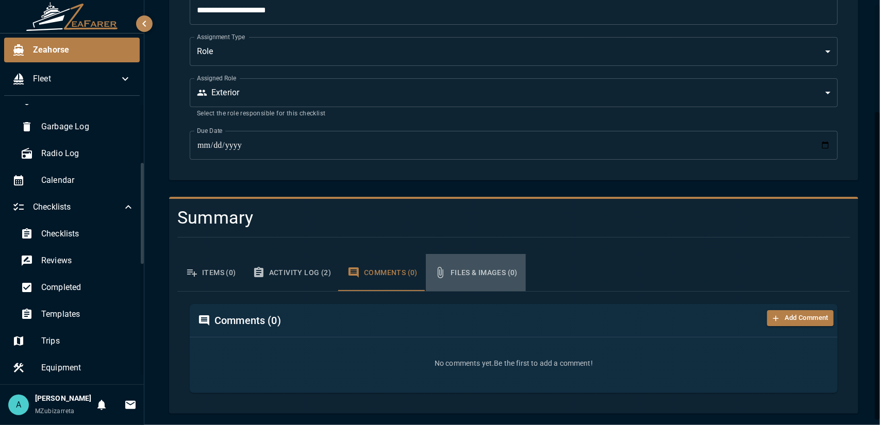
click at [478, 274] on button "Files & Images (0)" at bounding box center [476, 272] width 100 height 37
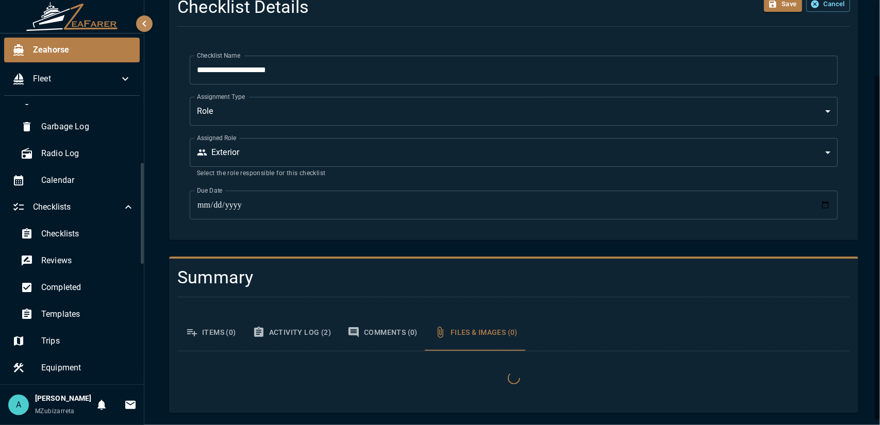
scroll to position [124, 0]
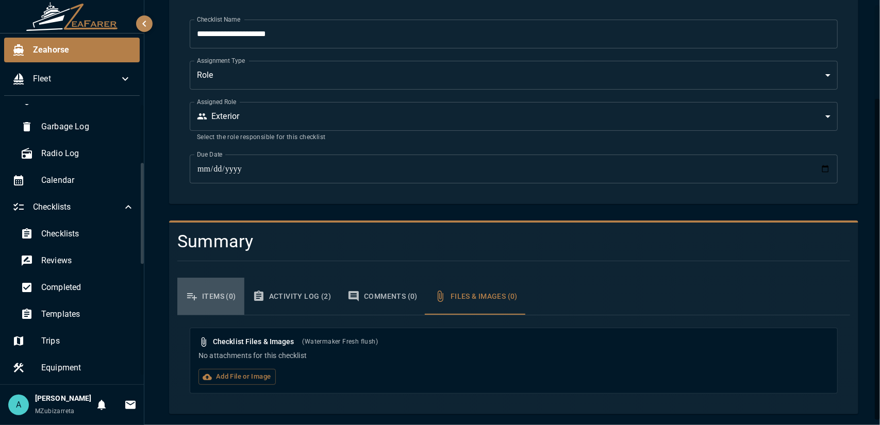
click at [217, 300] on button "Items (0)" at bounding box center [210, 296] width 67 height 37
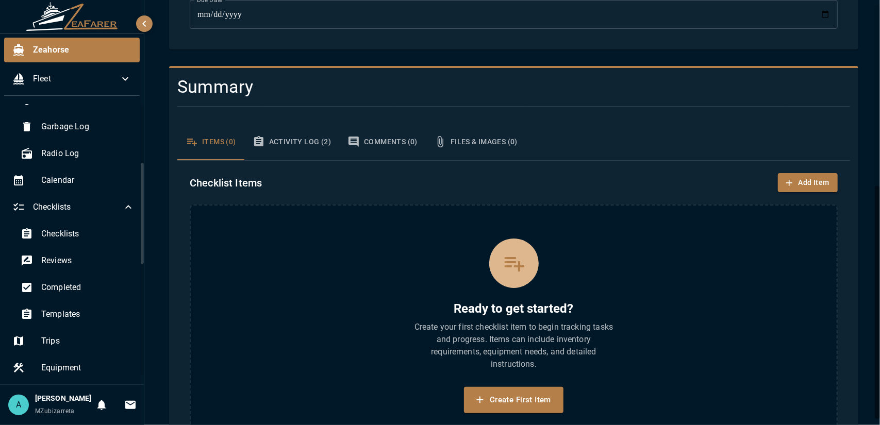
scroll to position [333, 0]
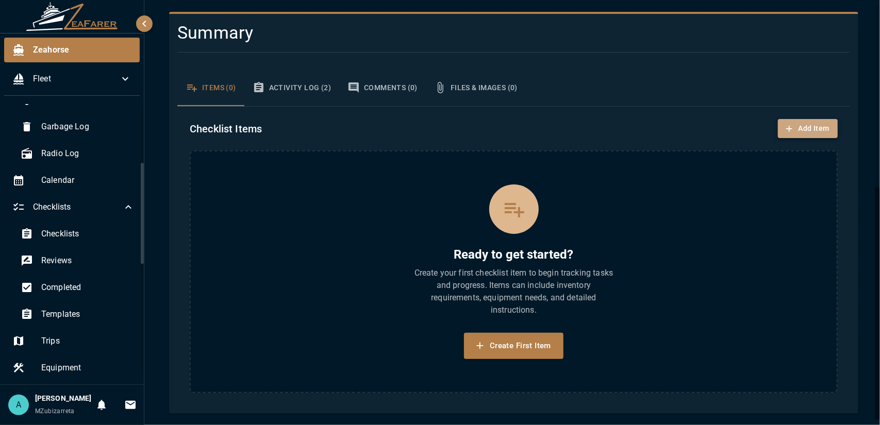
click at [794, 129] on button "Add Item" at bounding box center [808, 128] width 60 height 19
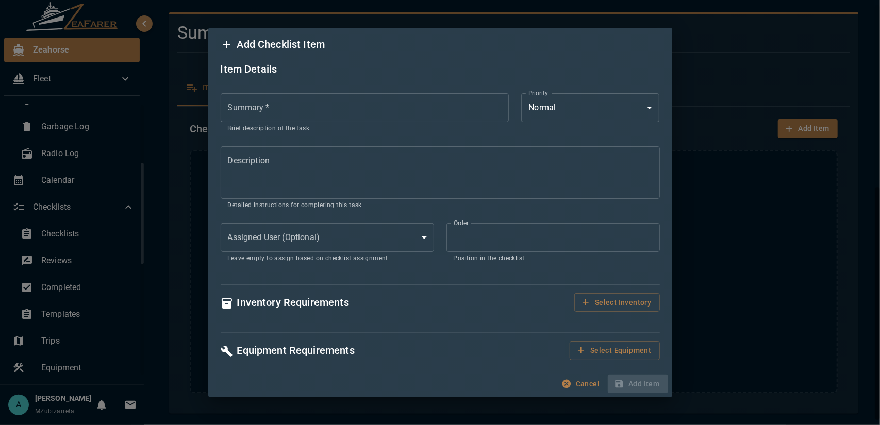
click at [408, 120] on input "Summary   *" at bounding box center [365, 107] width 289 height 29
type input "**********"
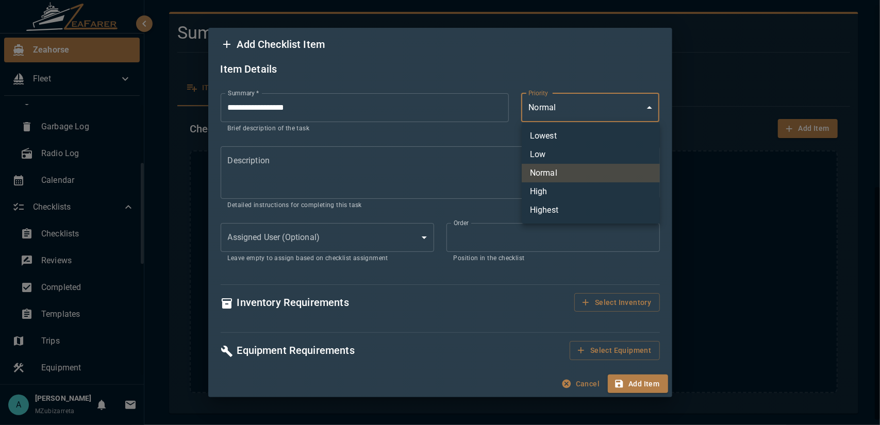
click at [612, 111] on body "**********" at bounding box center [440, 212] width 880 height 425
click at [572, 191] on li "High" at bounding box center [591, 192] width 138 height 19
type input "*"
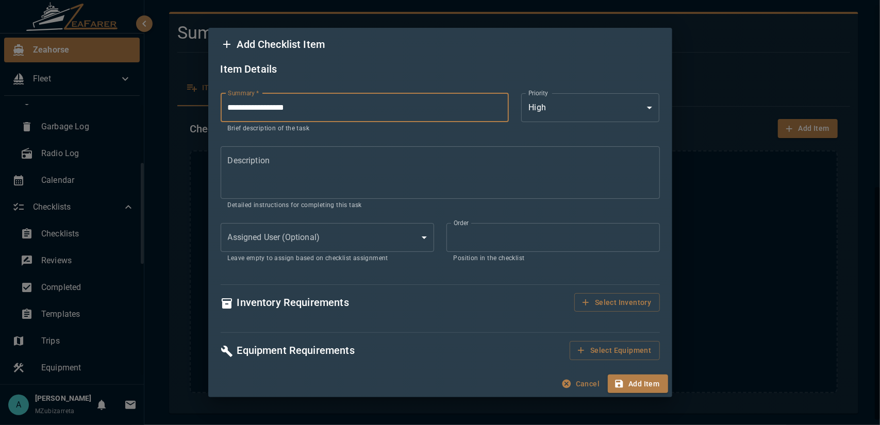
click at [442, 121] on input "**********" at bounding box center [365, 107] width 289 height 29
click at [388, 112] on input "**********" at bounding box center [365, 107] width 289 height 29
type input "**********"
click at [353, 159] on textarea "Description" at bounding box center [440, 173] width 425 height 36
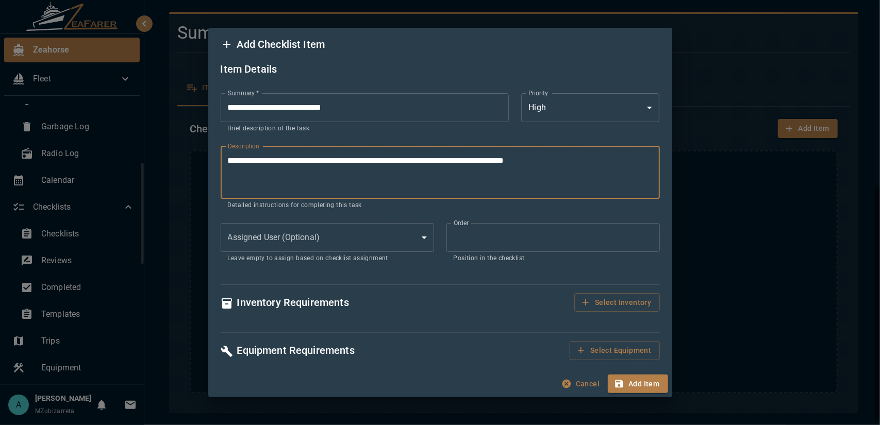
click at [507, 163] on textarea "**********" at bounding box center [440, 173] width 425 height 36
click at [584, 160] on textarea "**********" at bounding box center [440, 173] width 425 height 36
drag, startPoint x: 389, startPoint y: 165, endPoint x: 368, endPoint y: 168, distance: 21.3
click at [368, 168] on textarea "**********" at bounding box center [440, 173] width 425 height 36
click at [629, 158] on textarea "**********" at bounding box center [440, 173] width 425 height 36
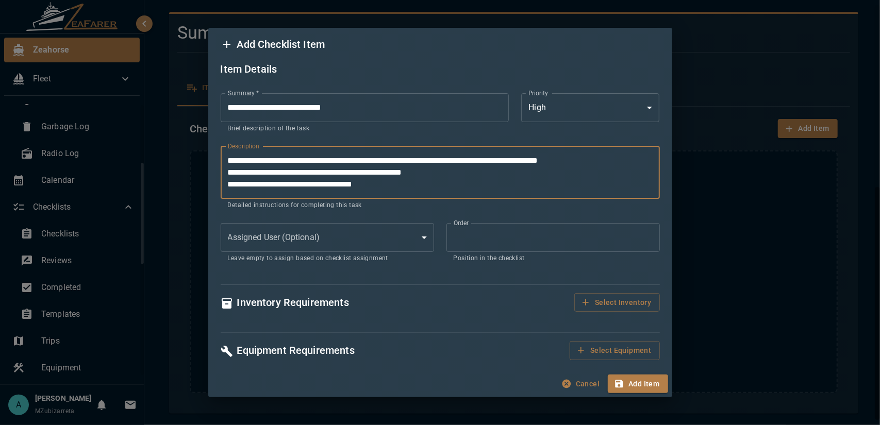
click at [559, 165] on textarea "**********" at bounding box center [440, 173] width 425 height 36
click at [419, 189] on textarea "**********" at bounding box center [440, 173] width 425 height 36
type textarea "**********"
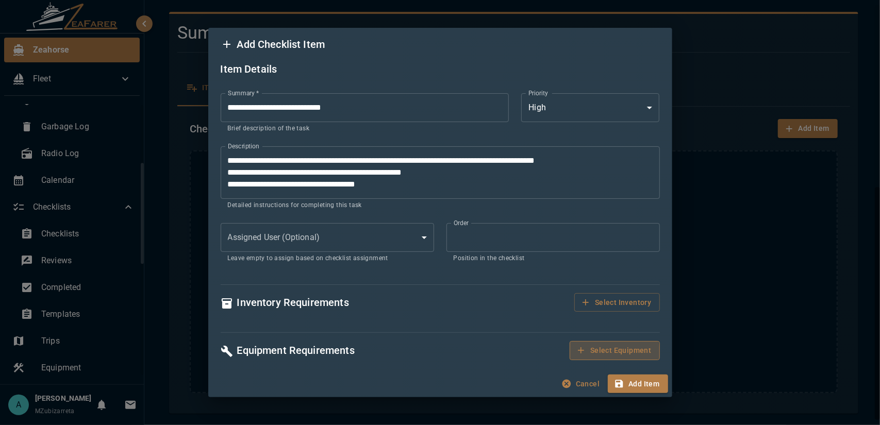
click at [606, 354] on button "Select Equipment" at bounding box center [615, 350] width 90 height 19
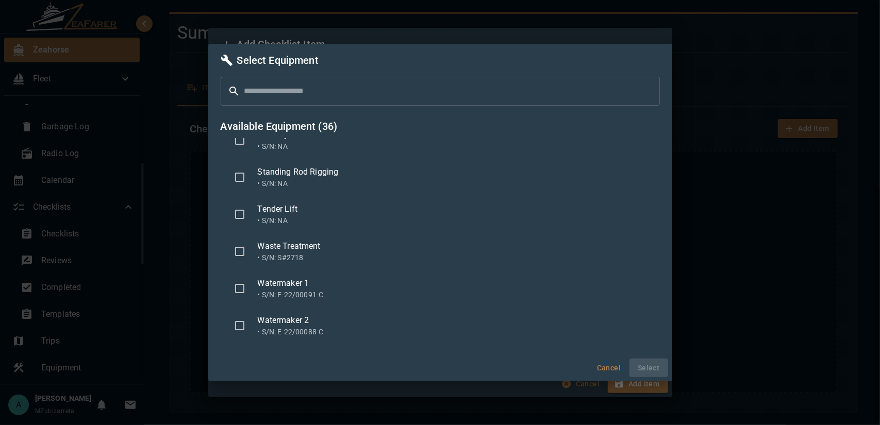
scroll to position [1139, 0]
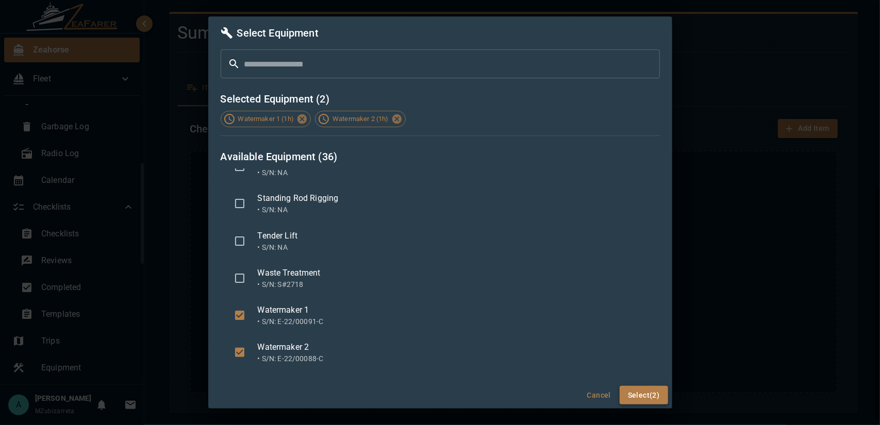
click at [632, 398] on button "Select (2)" at bounding box center [644, 395] width 48 height 19
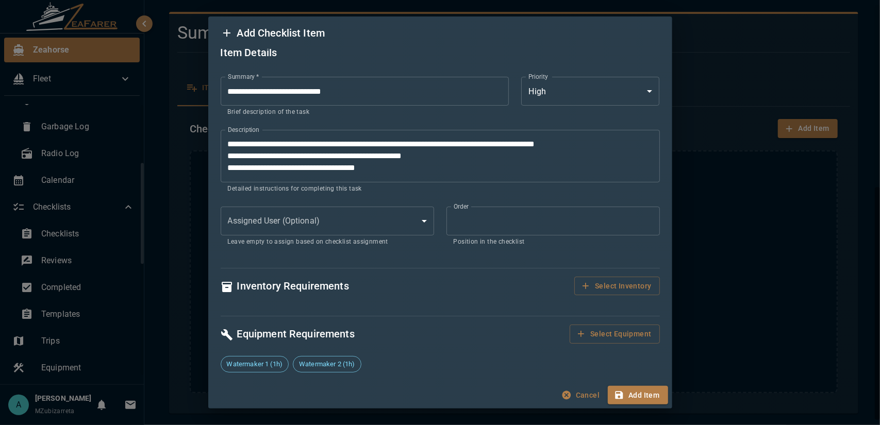
scroll to position [0, 0]
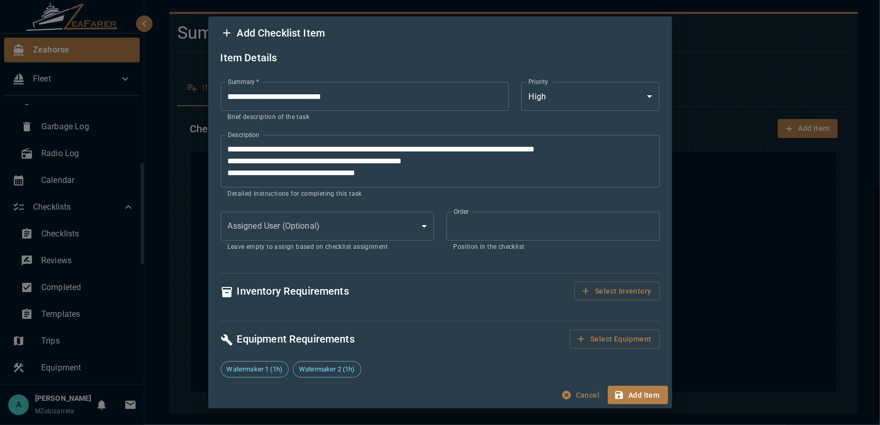
click at [338, 221] on body "**********" at bounding box center [440, 212] width 880 height 425
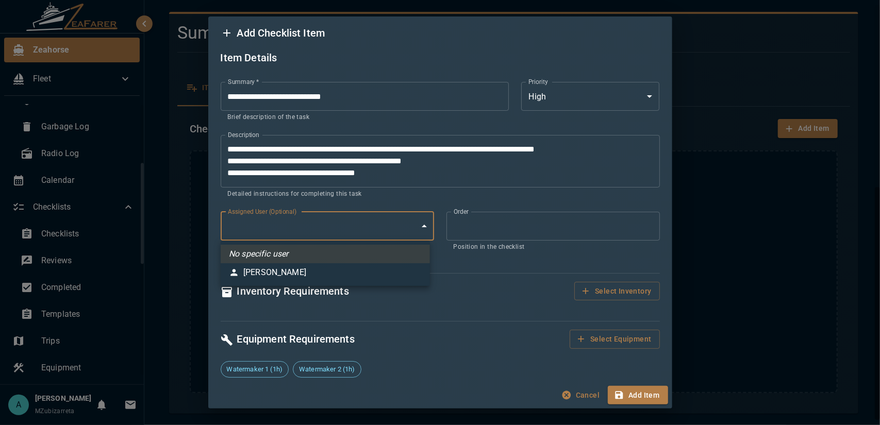
click at [326, 257] on li "No specific user" at bounding box center [325, 254] width 209 height 19
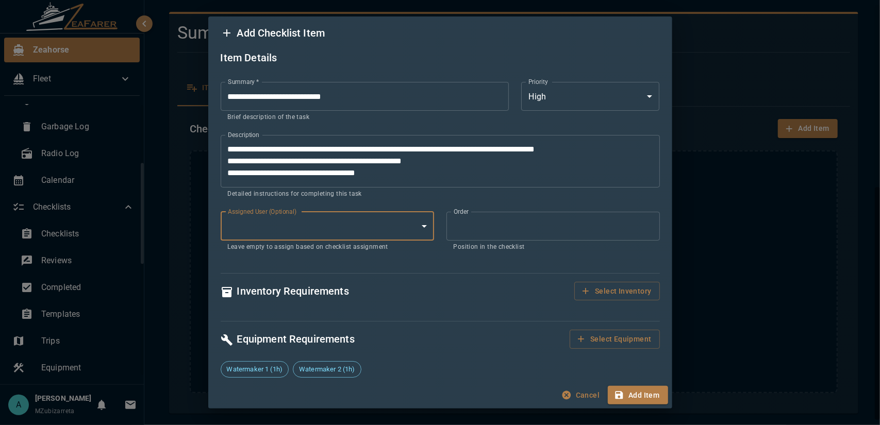
click at [506, 231] on input "*" at bounding box center [553, 226] width 213 height 29
click at [504, 233] on input "*" at bounding box center [553, 226] width 213 height 29
click at [406, 166] on textarea "**********" at bounding box center [436, 161] width 417 height 36
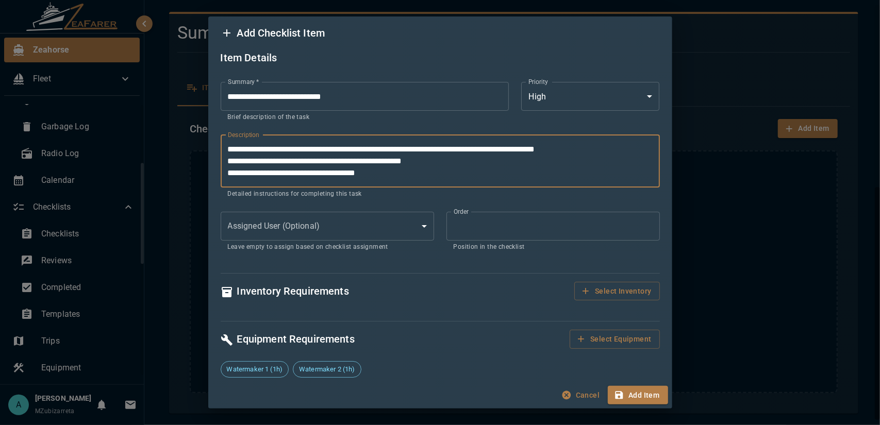
scroll to position [11, 0]
drag, startPoint x: 401, startPoint y: 162, endPoint x: 223, endPoint y: 163, distance: 178.4
click at [223, 163] on div "**********" at bounding box center [440, 161] width 439 height 53
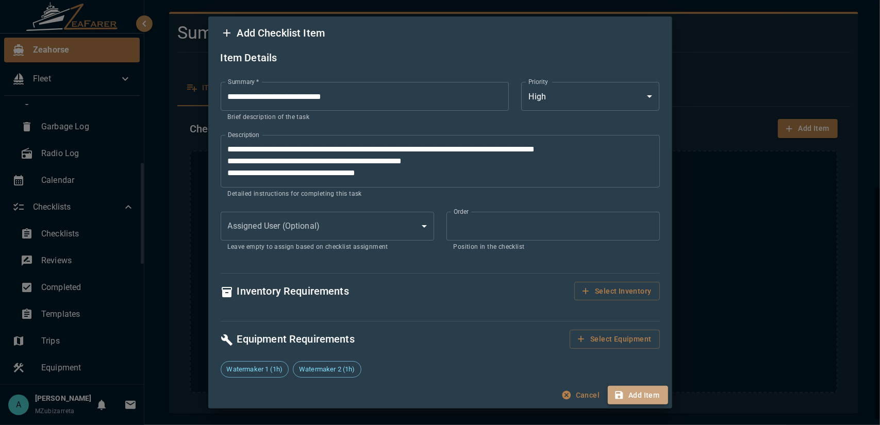
click at [639, 394] on button "Add Item" at bounding box center [638, 395] width 60 height 19
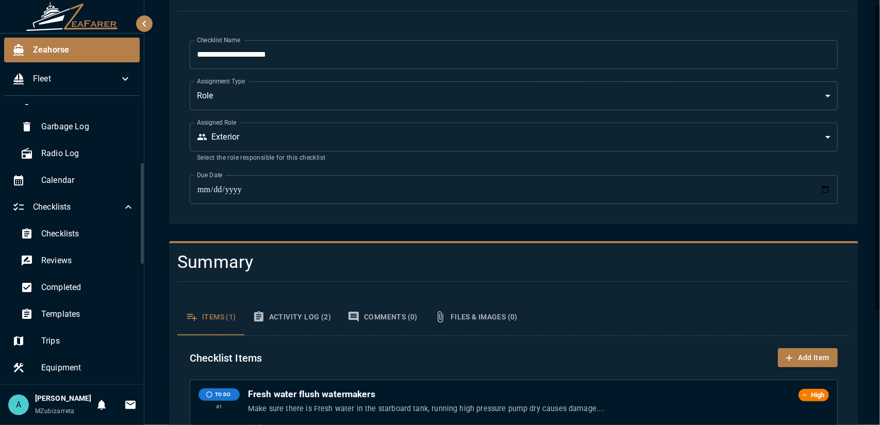
scroll to position [152, 0]
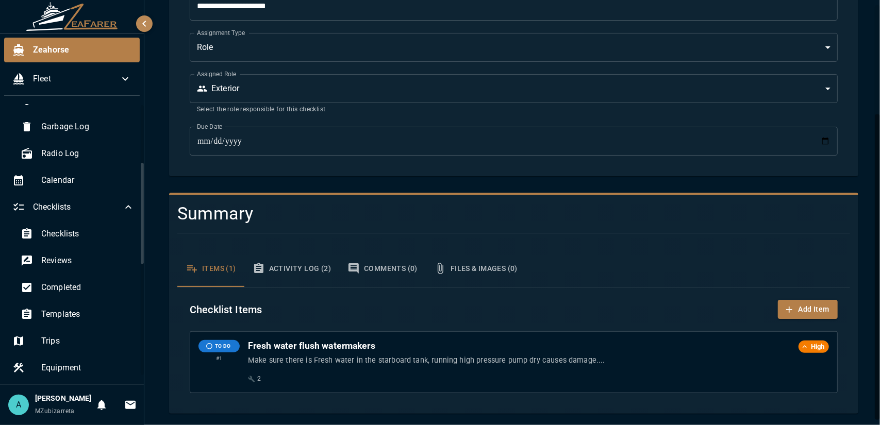
click at [308, 275] on button "Activity Log (2)" at bounding box center [291, 268] width 95 height 37
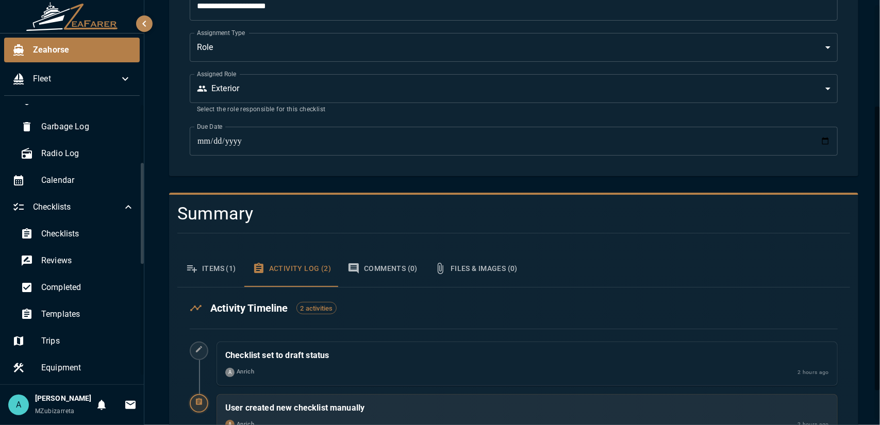
scroll to position [196, 0]
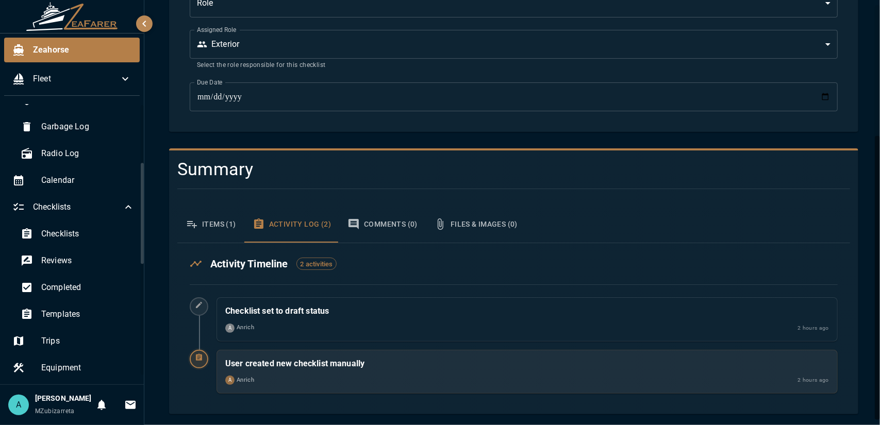
click at [369, 225] on button "Comments (0)" at bounding box center [382, 224] width 87 height 37
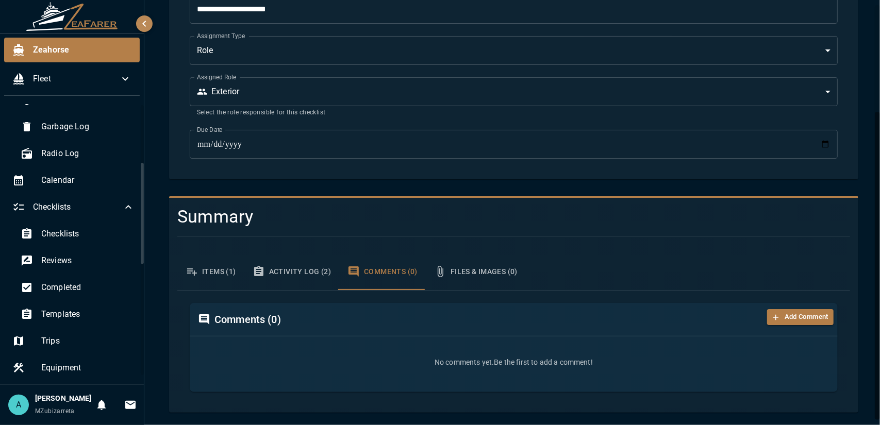
scroll to position [147, 0]
click at [288, 269] on button "Activity Log (2)" at bounding box center [291, 272] width 95 height 37
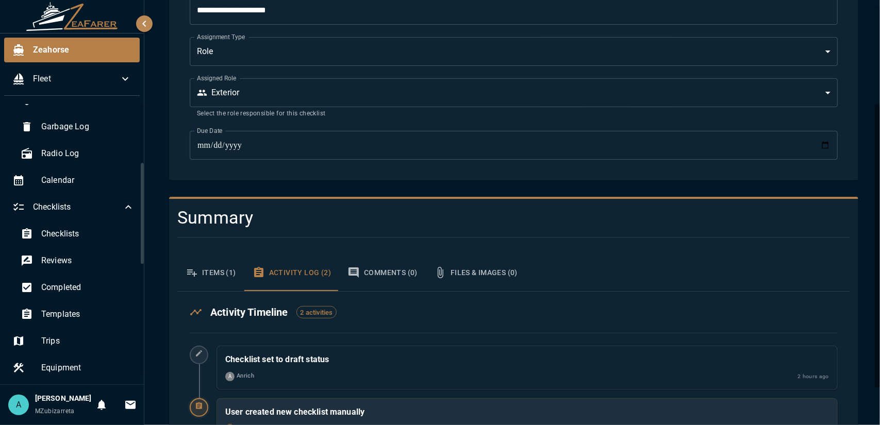
scroll to position [196, 0]
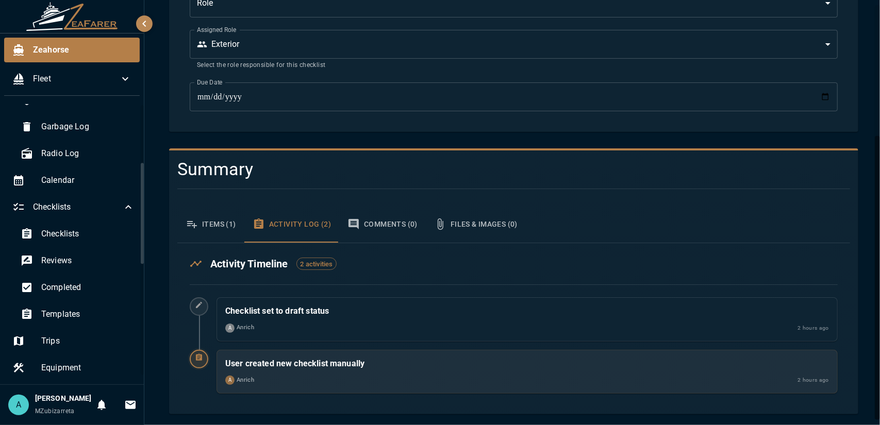
click at [287, 376] on div "A Anrich 2 hours ago" at bounding box center [527, 381] width 604 height 10
click at [204, 357] on div at bounding box center [199, 359] width 19 height 19
click at [210, 298] on div "Checklist set to draft status A Anrich 2 hours ago" at bounding box center [514, 324] width 648 height 52
click at [193, 307] on div at bounding box center [199, 307] width 19 height 19
click at [415, 221] on button "Comments (0)" at bounding box center [382, 224] width 87 height 37
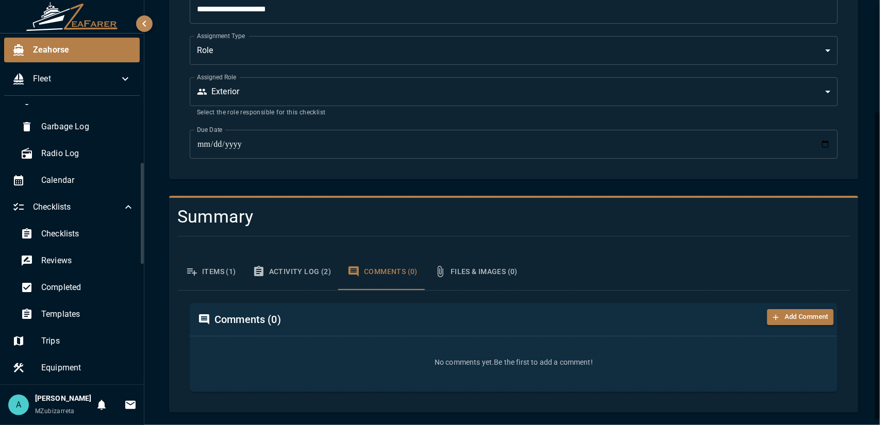
scroll to position [147, 0]
click at [203, 269] on button "Items (1)" at bounding box center [210, 272] width 67 height 37
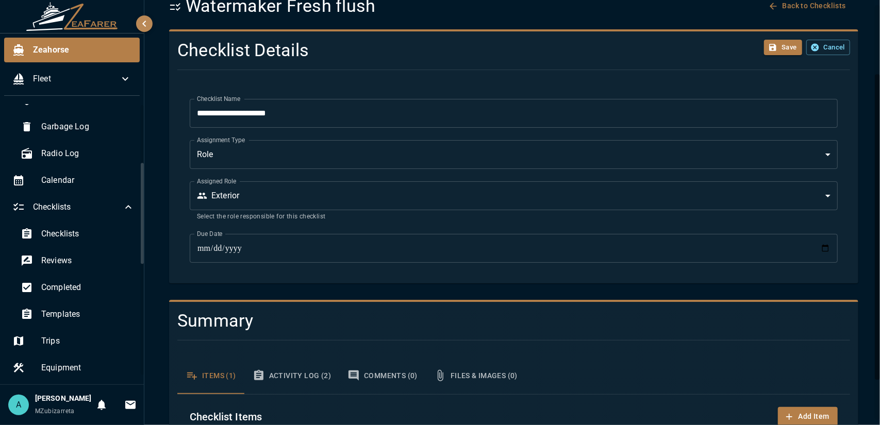
scroll to position [0, 0]
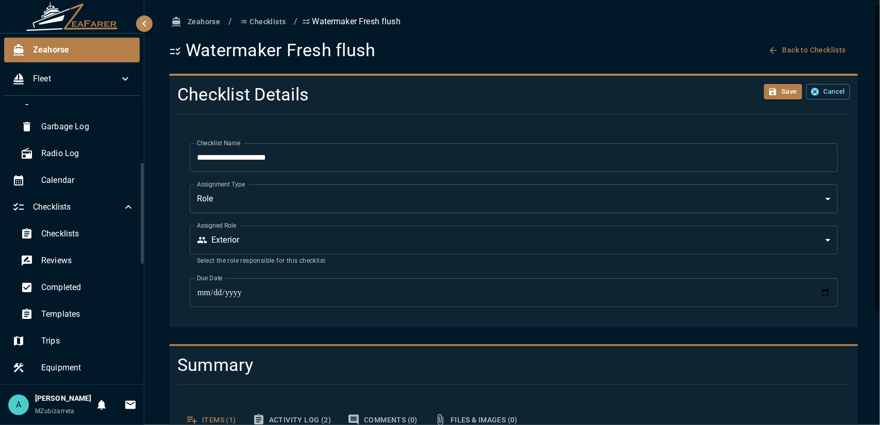
click at [767, 101] on div "Save Cancel" at bounding box center [736, 91] width 227 height 30
click at [767, 97] on button "Save" at bounding box center [783, 92] width 38 height 16
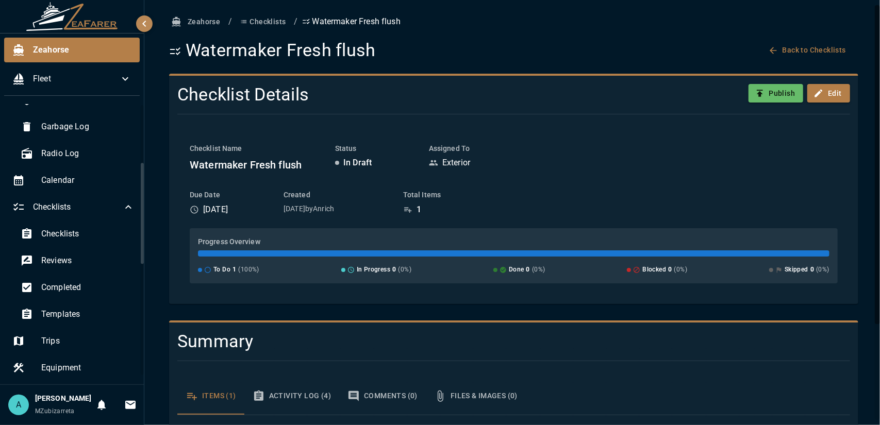
scroll to position [128, 0]
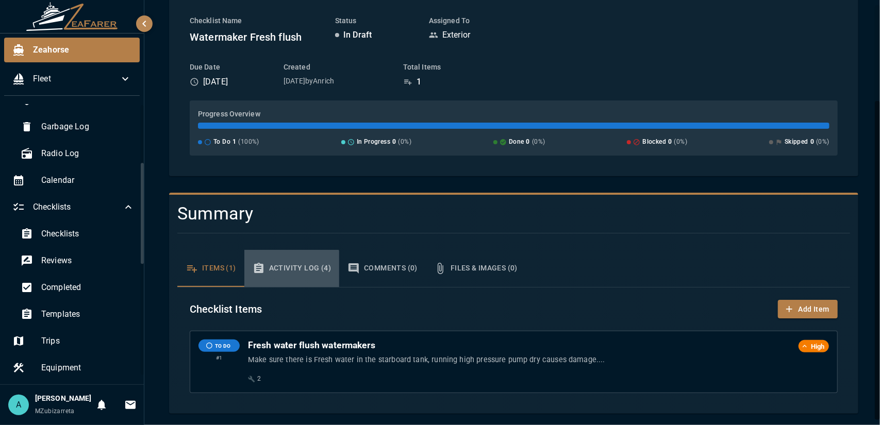
click at [290, 275] on button "Activity Log (4)" at bounding box center [291, 268] width 95 height 37
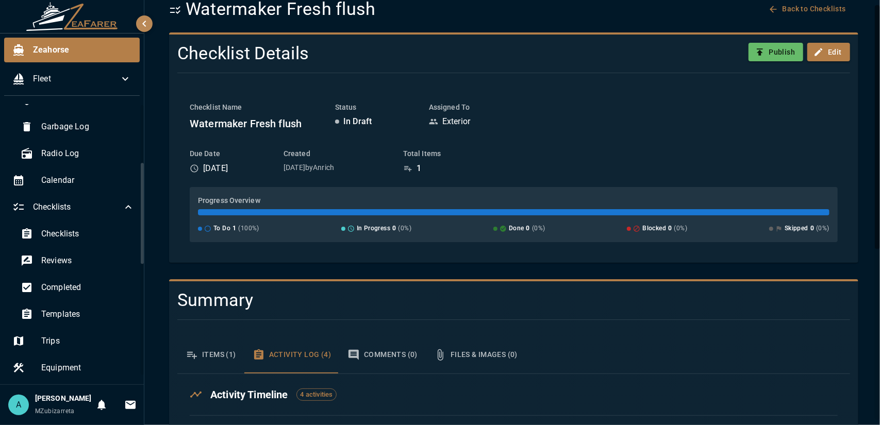
scroll to position [0, 0]
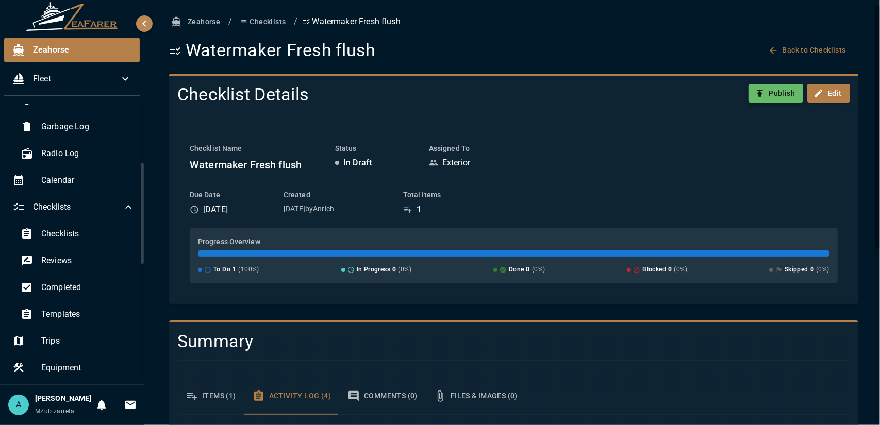
click at [774, 95] on button "Publish" at bounding box center [776, 93] width 55 height 19
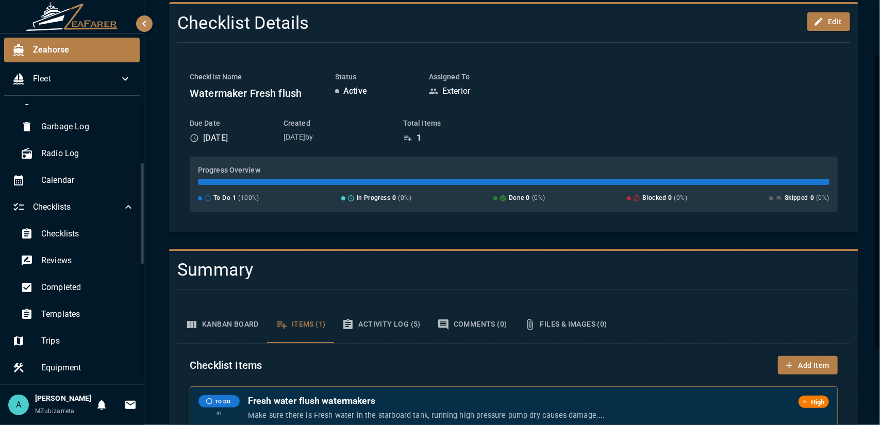
scroll to position [20, 0]
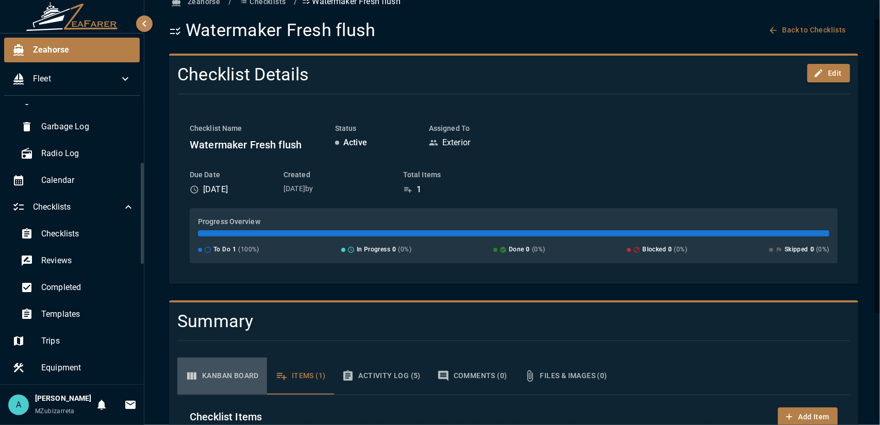
click at [229, 377] on button "Kanban Board" at bounding box center [222, 376] width 90 height 37
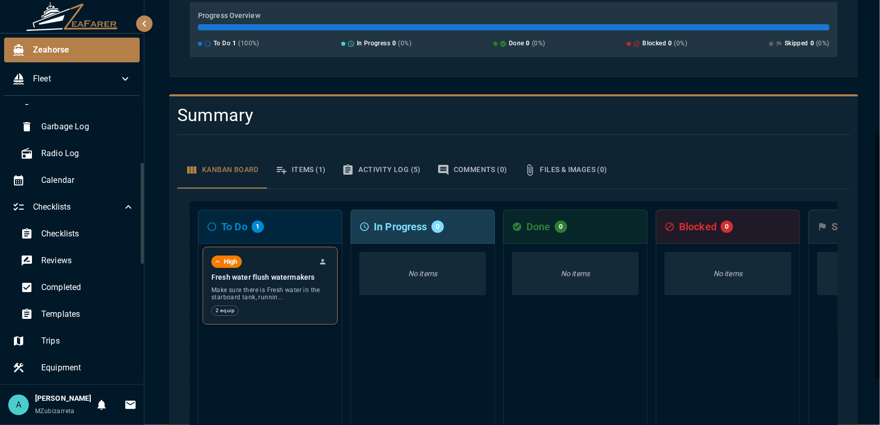
scroll to position [278, 0]
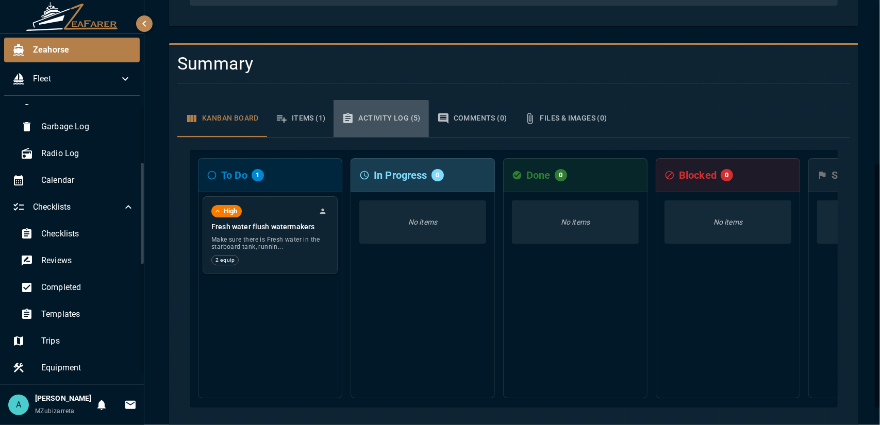
click at [367, 119] on button "Activity Log (5)" at bounding box center [381, 118] width 95 height 37
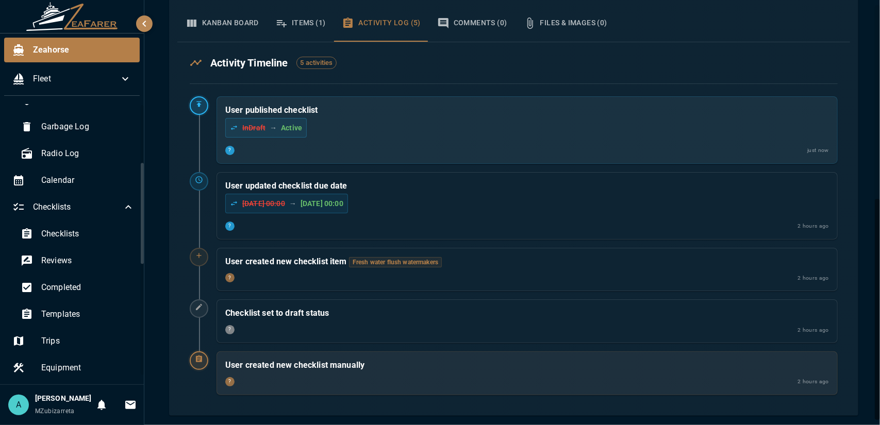
scroll to position [167, 0]
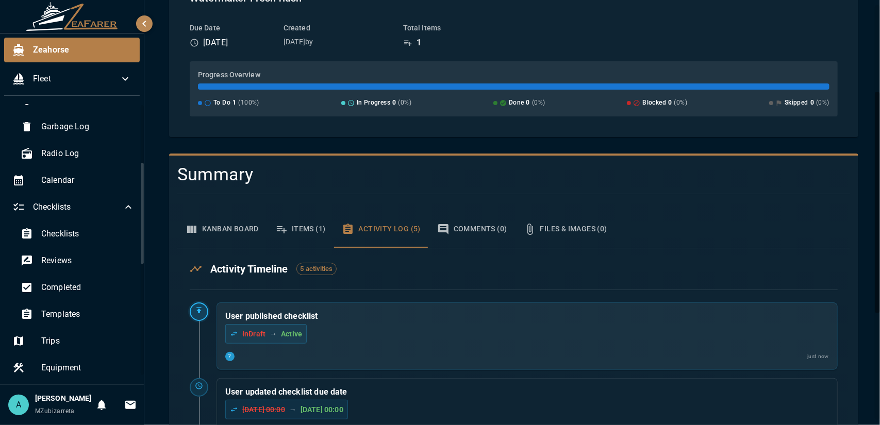
click at [209, 226] on button "Kanban Board" at bounding box center [222, 229] width 90 height 37
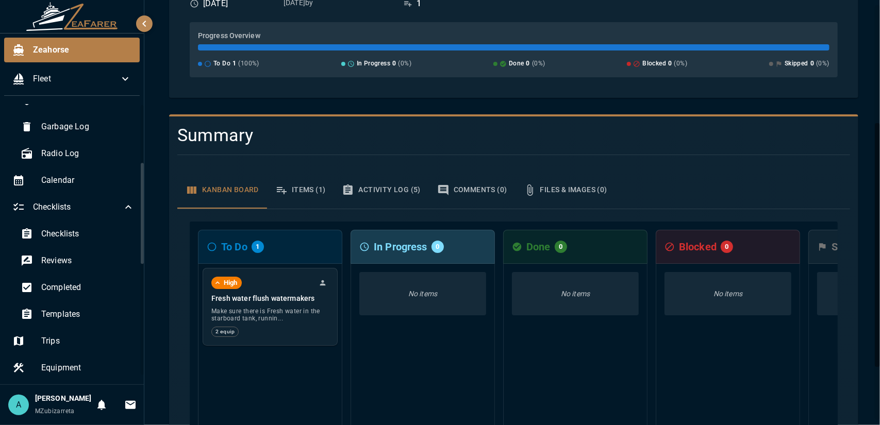
scroll to position [299, 0]
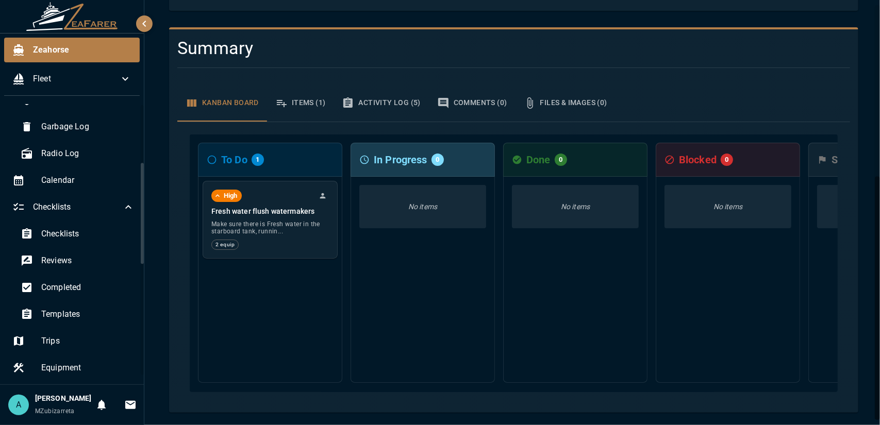
click at [307, 108] on button "Items (1)" at bounding box center [300, 103] width 67 height 37
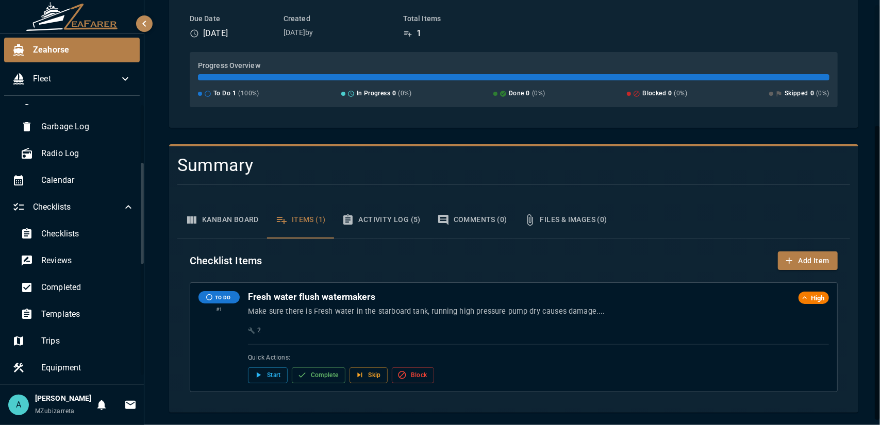
scroll to position [175, 0]
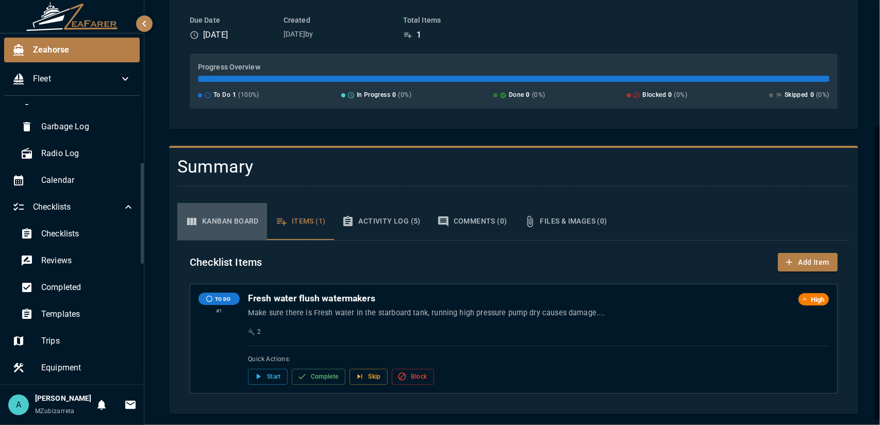
click at [233, 227] on button "Kanban Board" at bounding box center [222, 221] width 90 height 37
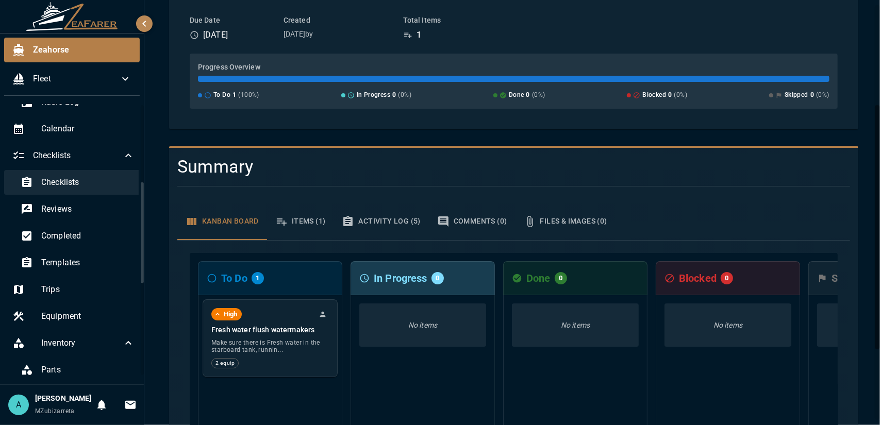
scroll to position [258, 0]
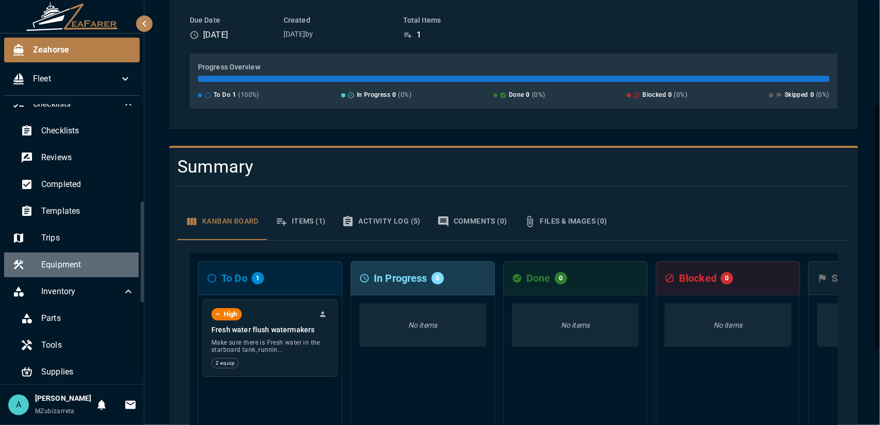
click at [84, 272] on div "Equipment" at bounding box center [73, 265] width 139 height 25
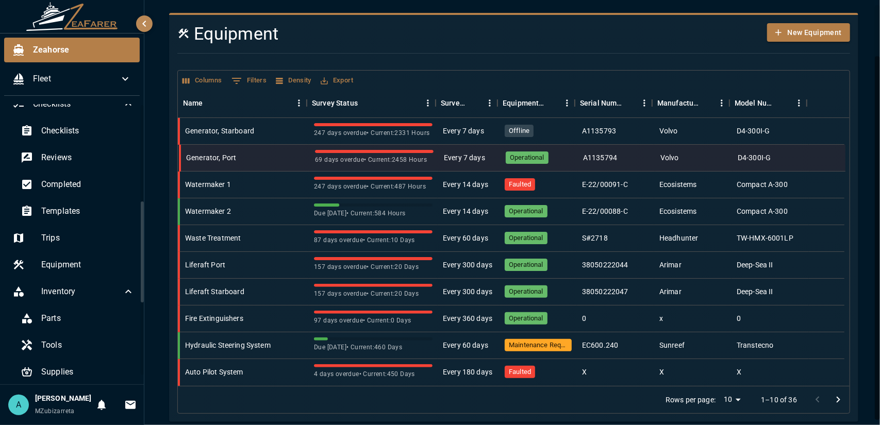
scroll to position [60, 0]
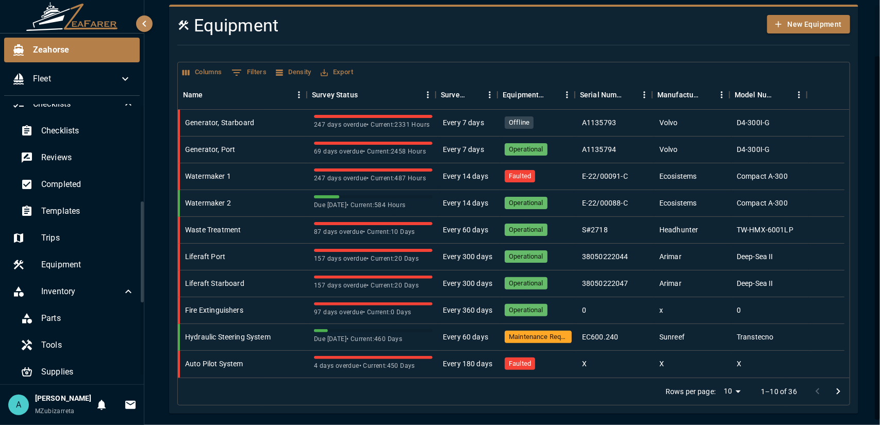
click at [836, 394] on icon "Go to next page" at bounding box center [838, 392] width 12 height 12
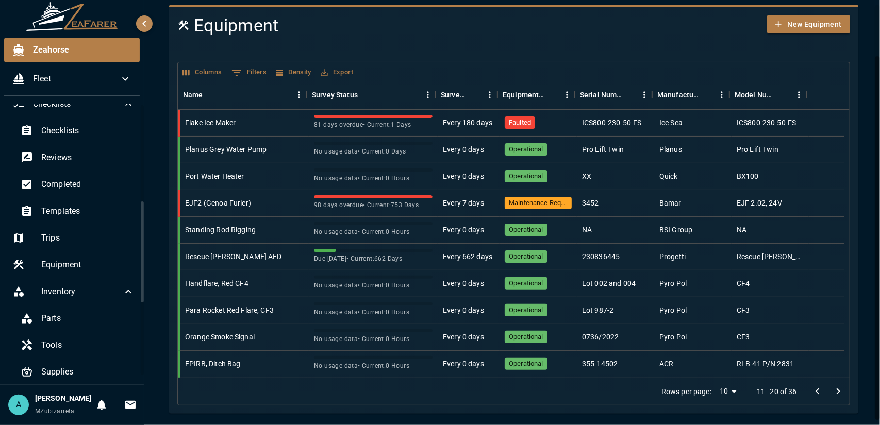
click at [828, 388] on button "Go to next page" at bounding box center [838, 392] width 21 height 21
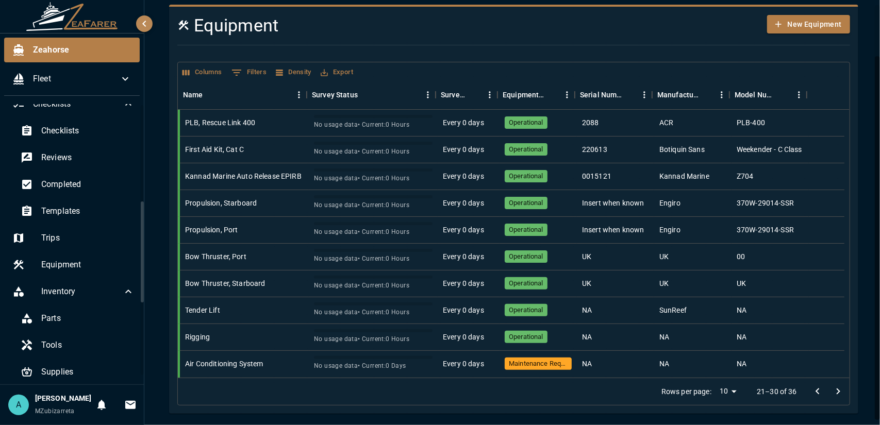
click at [834, 396] on icon "Go to next page" at bounding box center [838, 392] width 12 height 12
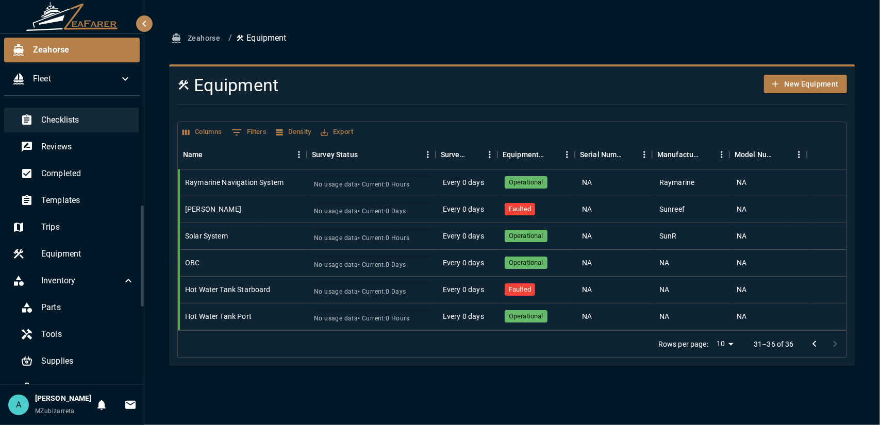
scroll to position [217, 0]
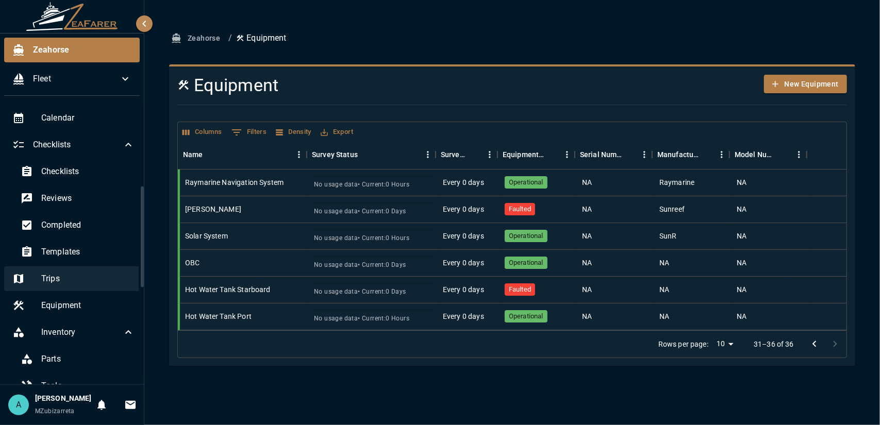
click at [76, 280] on span "Trips" at bounding box center [87, 279] width 93 height 12
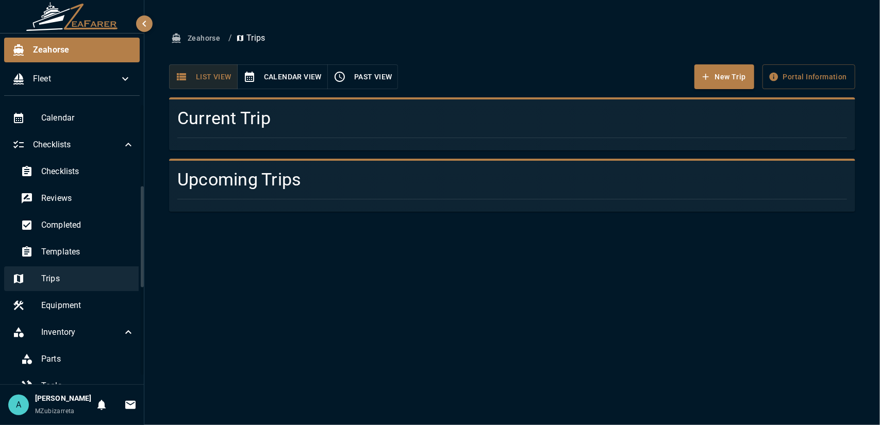
click at [64, 278] on span "Trips" at bounding box center [87, 279] width 93 height 12
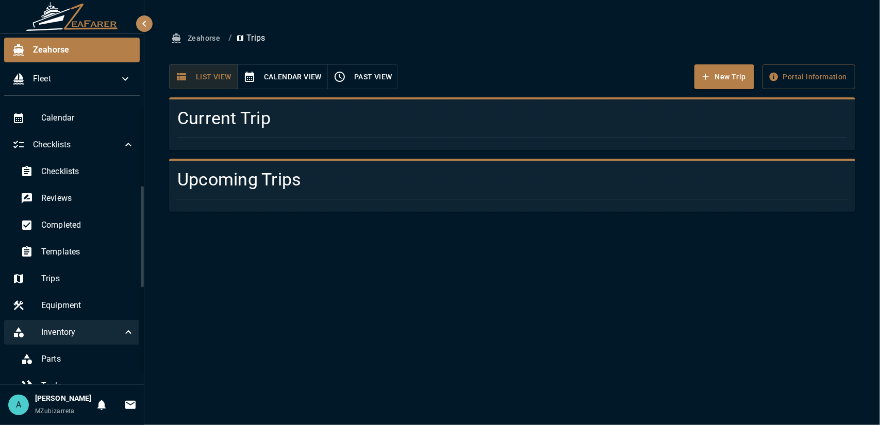
scroll to position [269, 0]
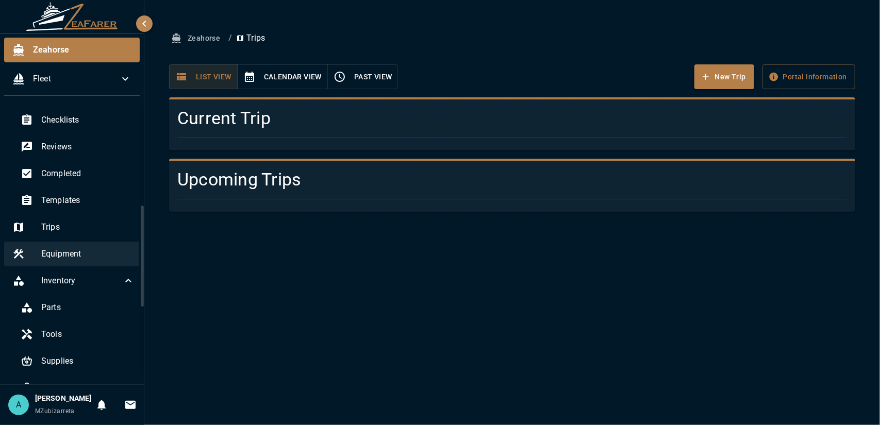
click at [62, 253] on span "Equipment" at bounding box center [87, 254] width 93 height 12
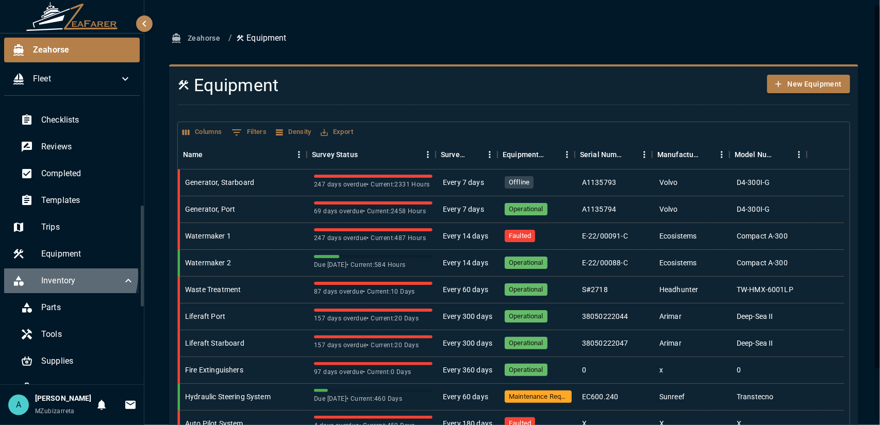
click at [68, 275] on span "Inventory" at bounding box center [81, 281] width 81 height 12
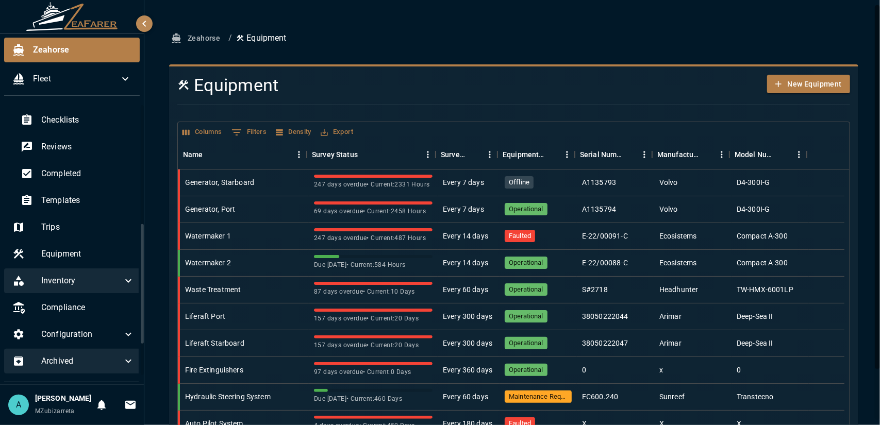
click at [66, 276] on span "Inventory" at bounding box center [81, 281] width 81 height 12
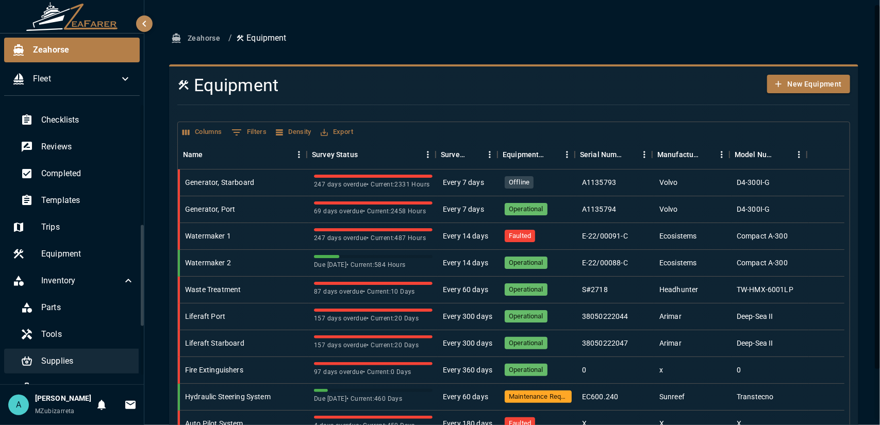
scroll to position [372, 0]
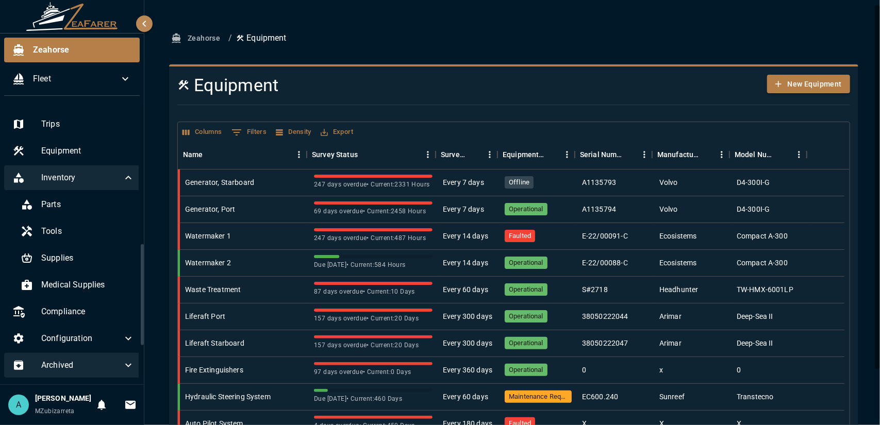
click at [99, 182] on span "Inventory" at bounding box center [81, 178] width 81 height 12
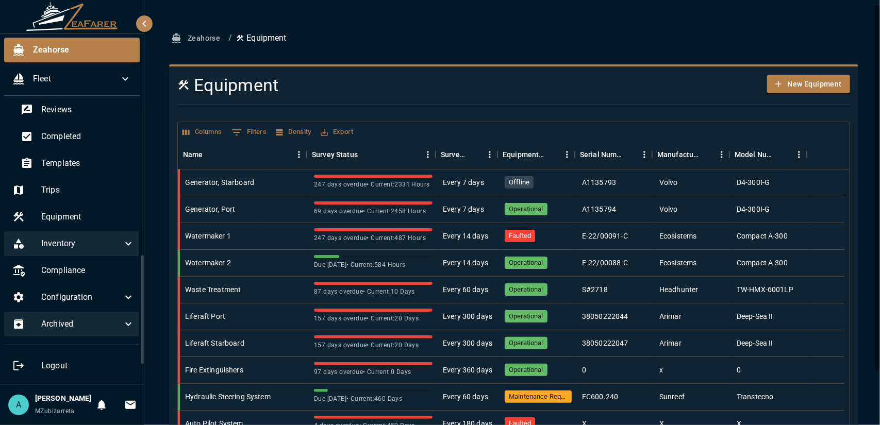
scroll to position [316, 0]
click at [127, 234] on div "Inventory" at bounding box center [73, 244] width 139 height 25
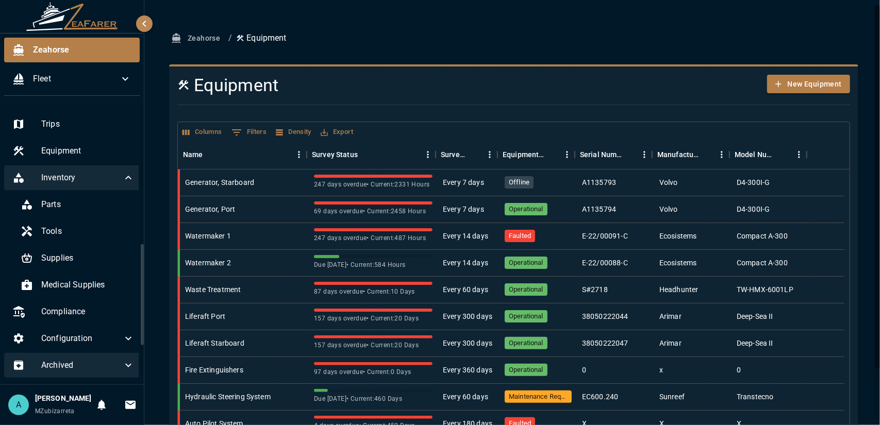
click at [122, 182] on icon at bounding box center [128, 178] width 12 height 12
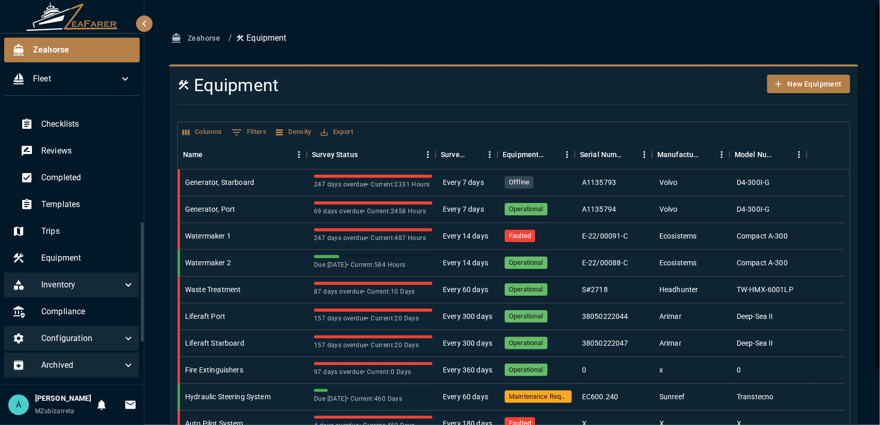
scroll to position [110, 0]
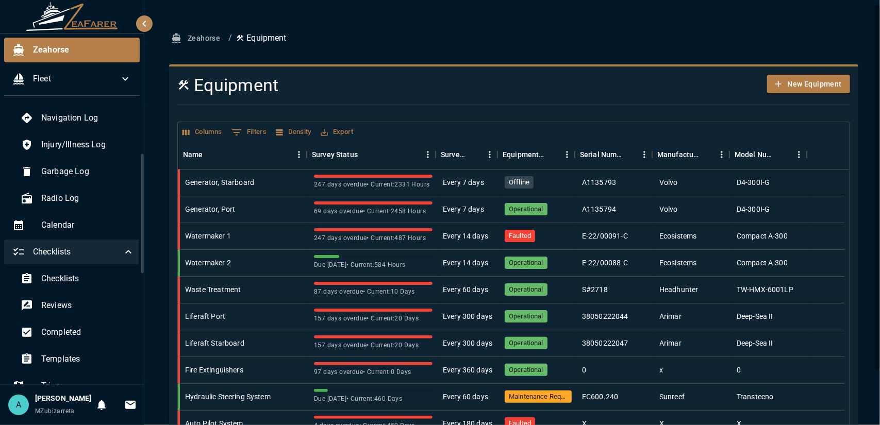
click at [125, 250] on icon at bounding box center [128, 252] width 12 height 12
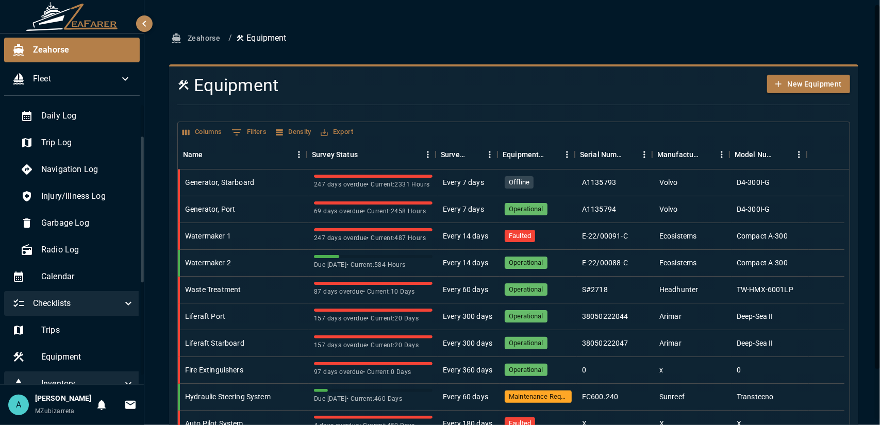
scroll to position [7, 0]
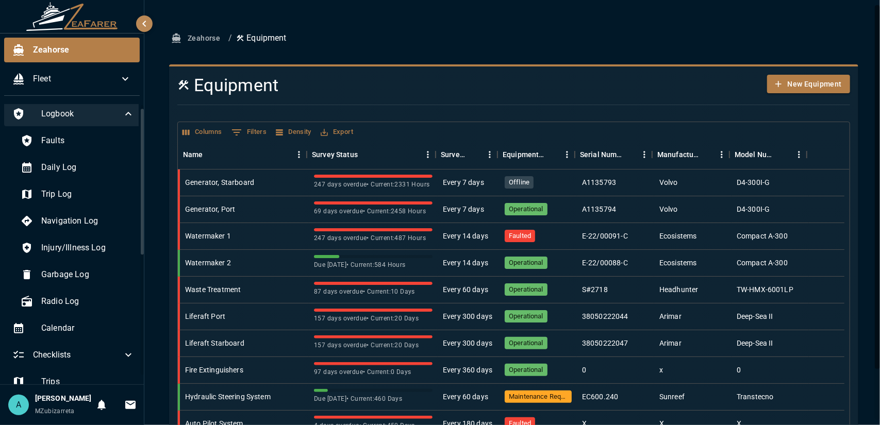
click at [131, 121] on div "Logbook" at bounding box center [73, 114] width 139 height 25
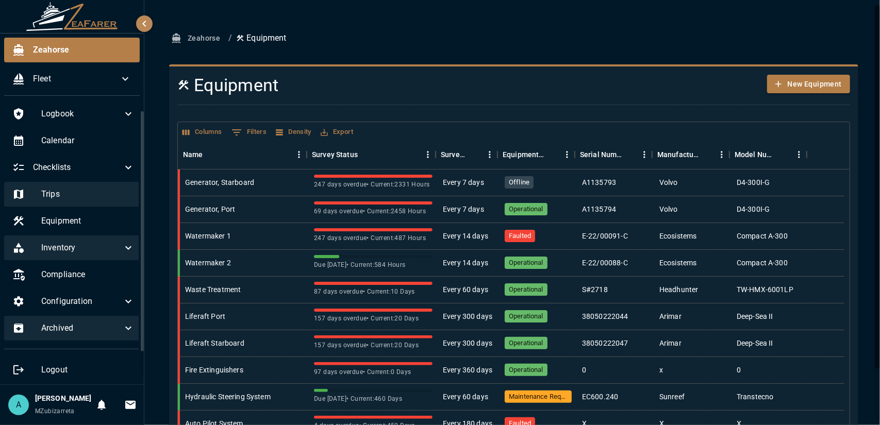
scroll to position [0, 0]
